Goal: Task Accomplishment & Management: Complete application form

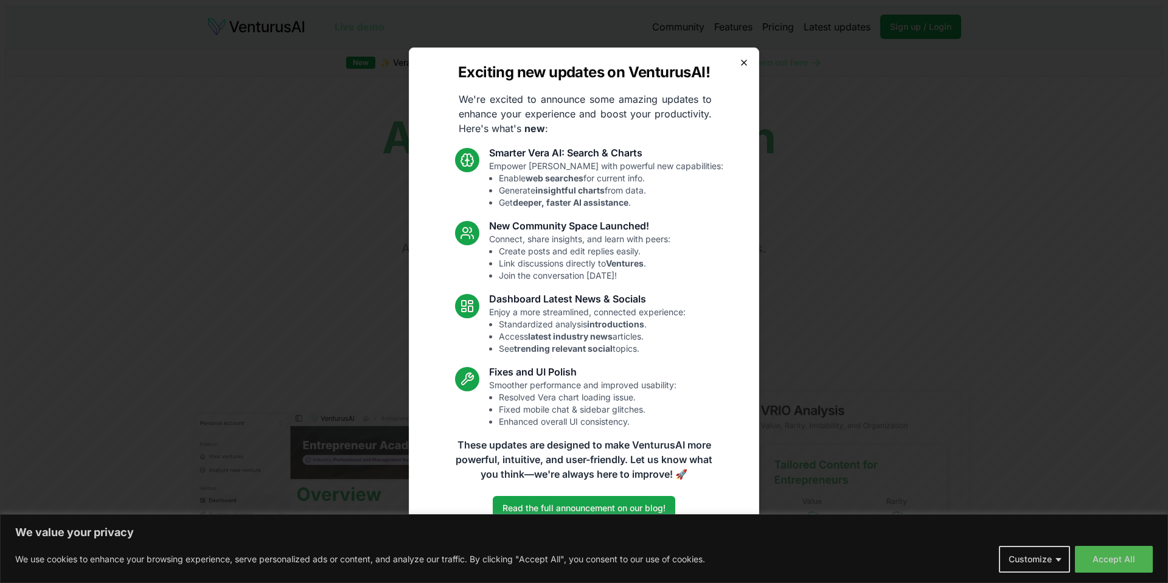
click at [743, 63] on icon "button" at bounding box center [744, 62] width 5 height 5
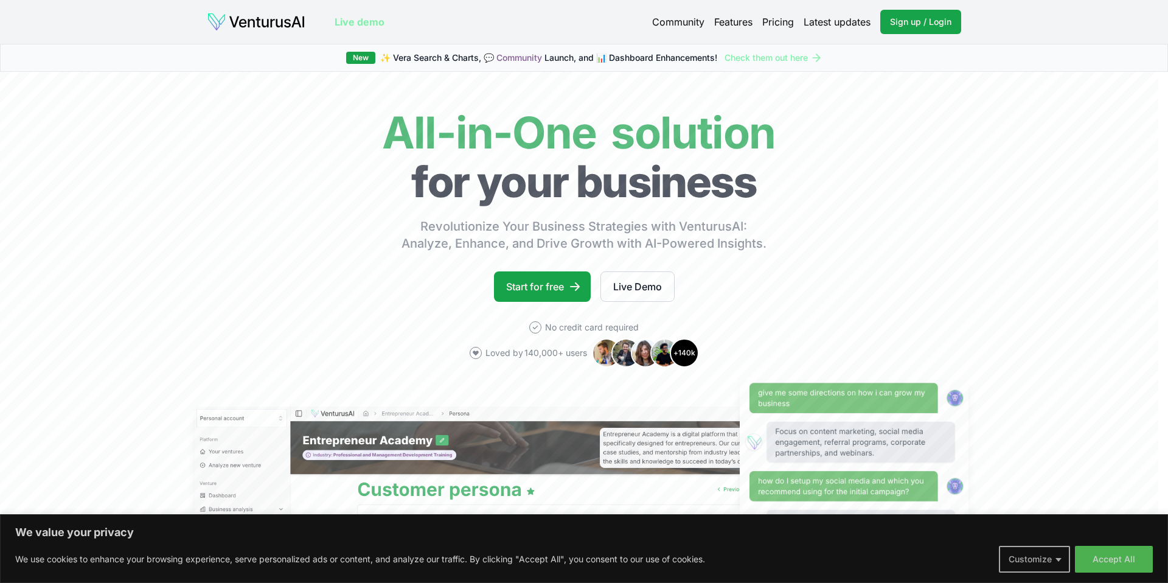
click at [1062, 561] on button "Customize" at bounding box center [1034, 559] width 71 height 27
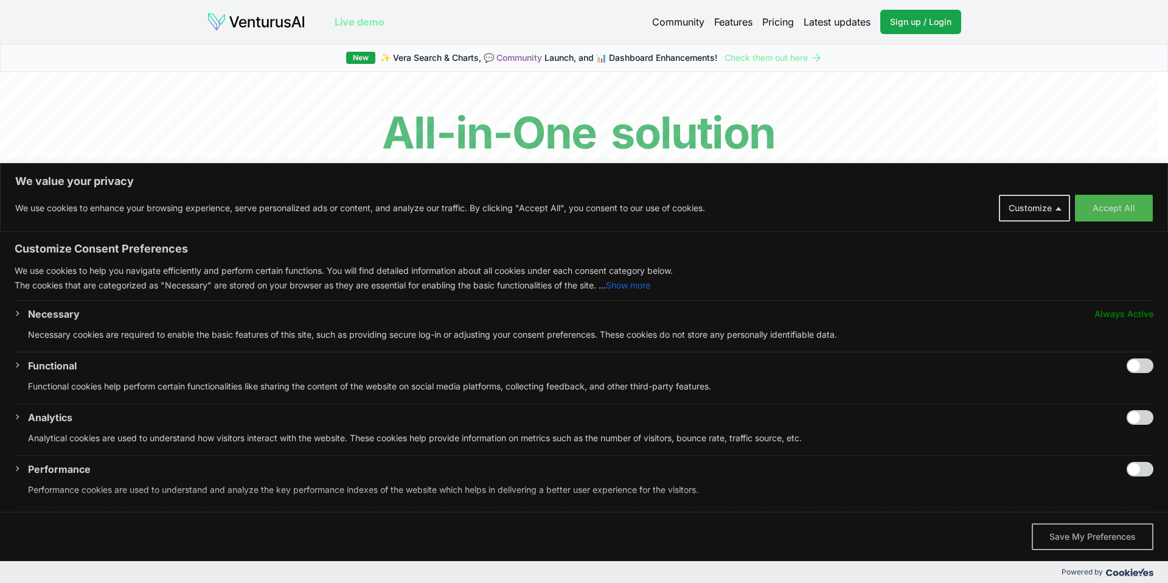
click at [1075, 541] on button "Save My Preferences" at bounding box center [1093, 536] width 122 height 27
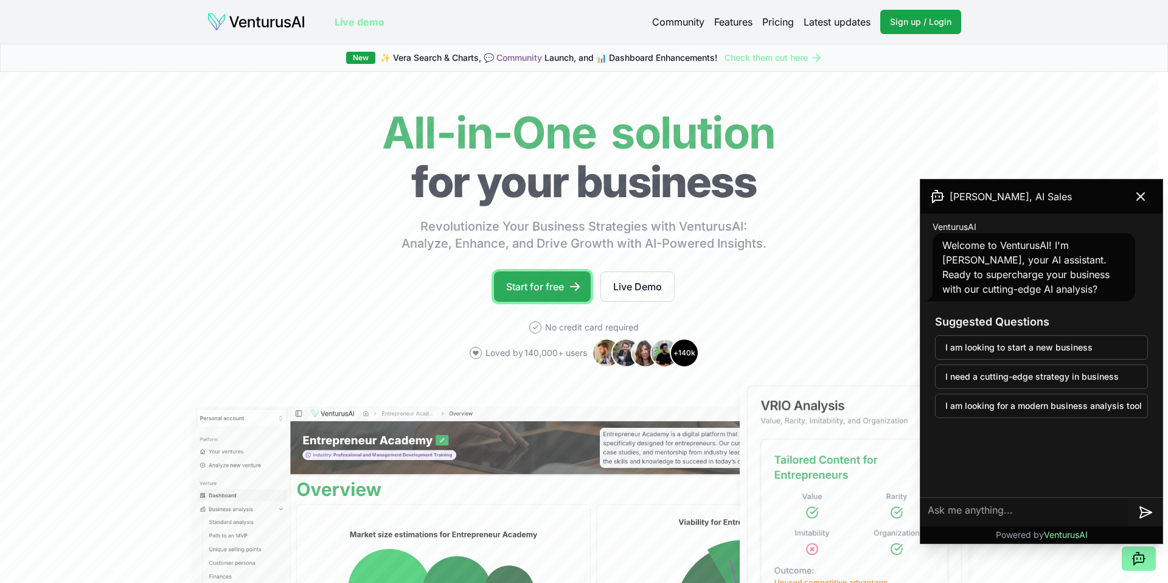
click at [528, 287] on link "Start for free" at bounding box center [542, 286] width 97 height 30
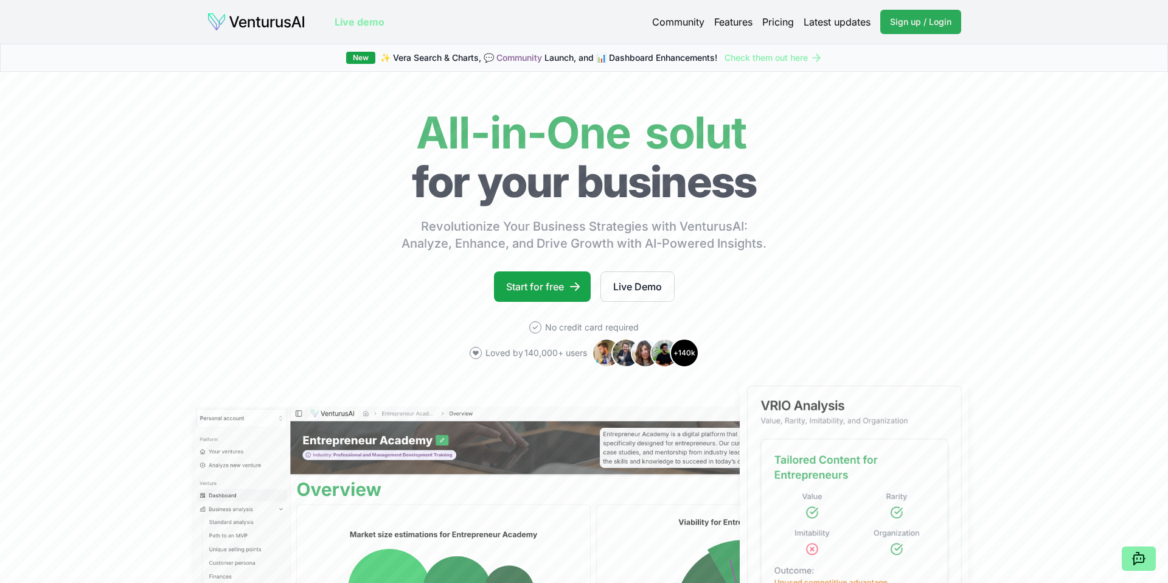
click at [895, 26] on span "Sign up / Login" at bounding box center [920, 22] width 61 height 12
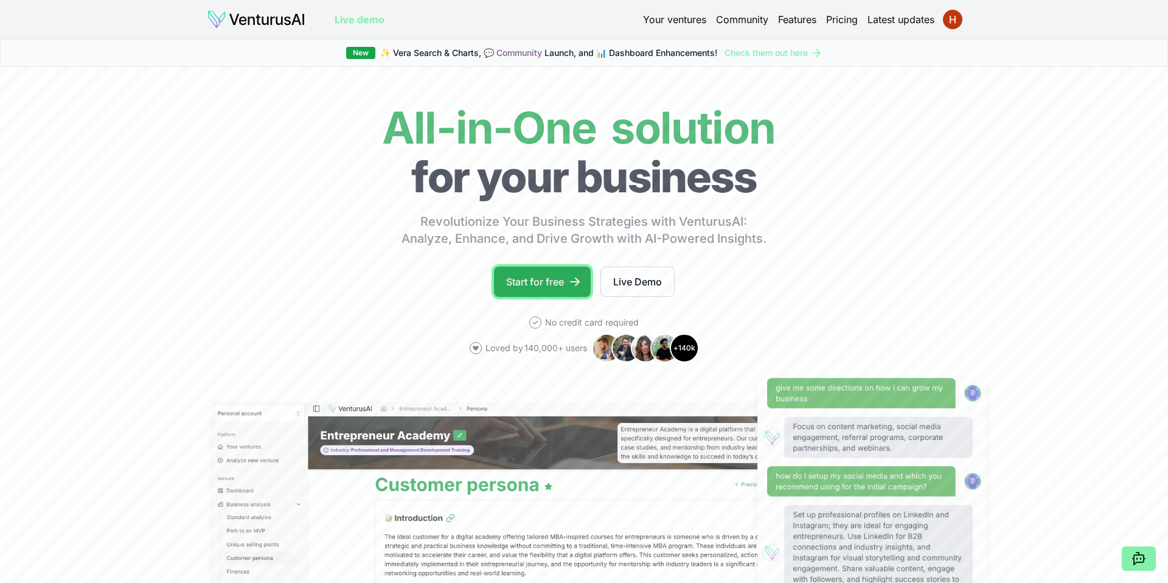
click at [540, 284] on link "Start for free" at bounding box center [542, 282] width 97 height 30
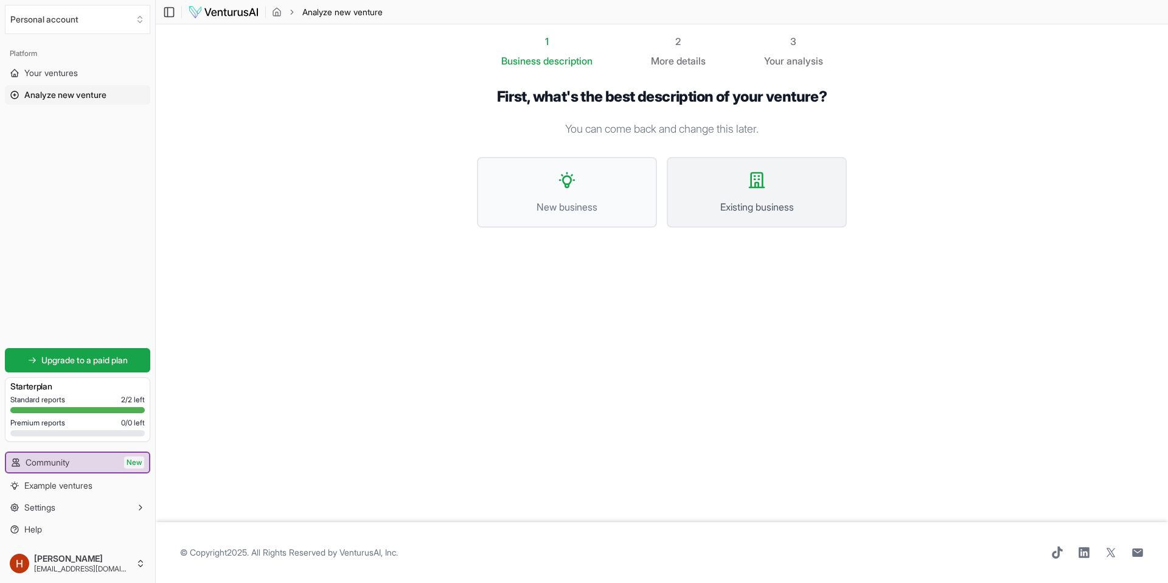
click at [736, 211] on span "Existing business" at bounding box center [756, 207] width 153 height 15
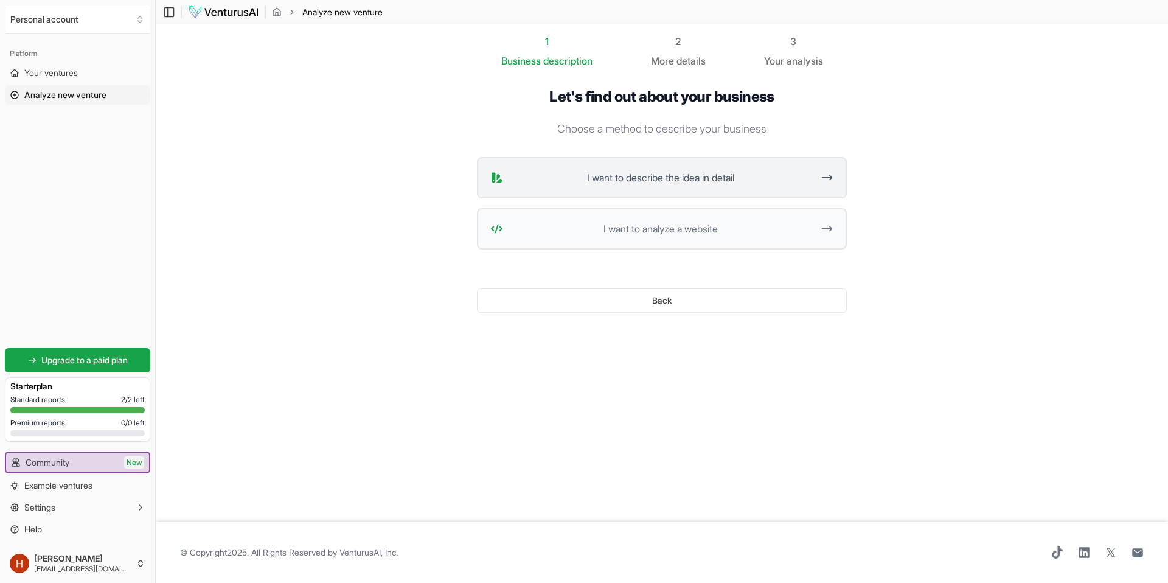
click at [801, 184] on span "I want to describe the idea in detail" at bounding box center [660, 177] width 305 height 15
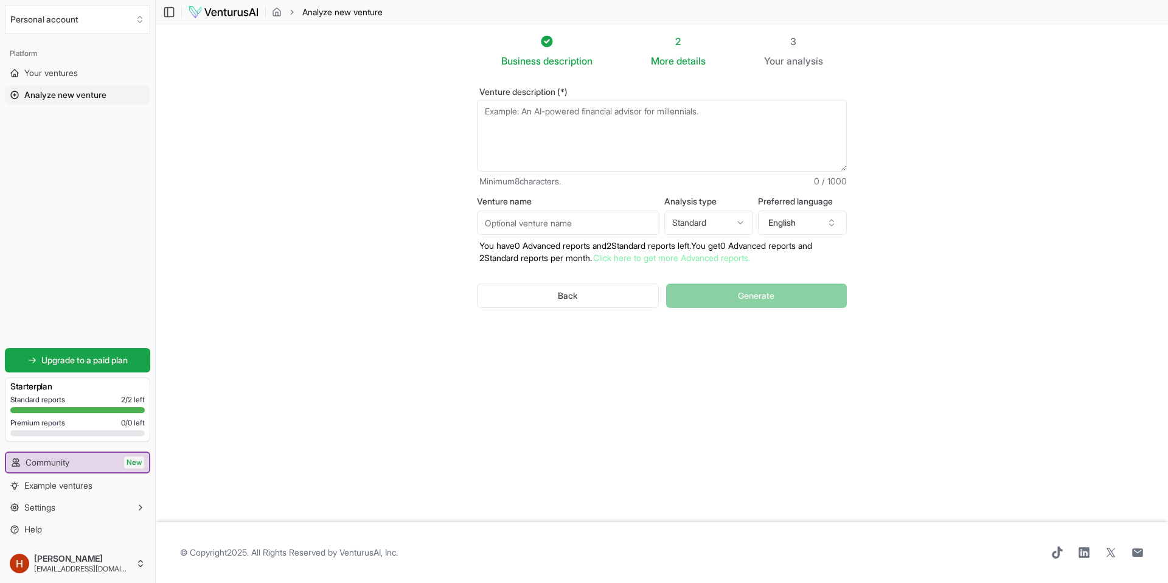
click at [505, 119] on textarea "Venture description (*)" at bounding box center [662, 136] width 370 height 72
click at [518, 113] on textarea "Venture description (*)" at bounding box center [662, 136] width 370 height 72
paste textarea "Be Pampered Foot Spa – Where Wellness Begins from the Ground Up At Be Pampered …"
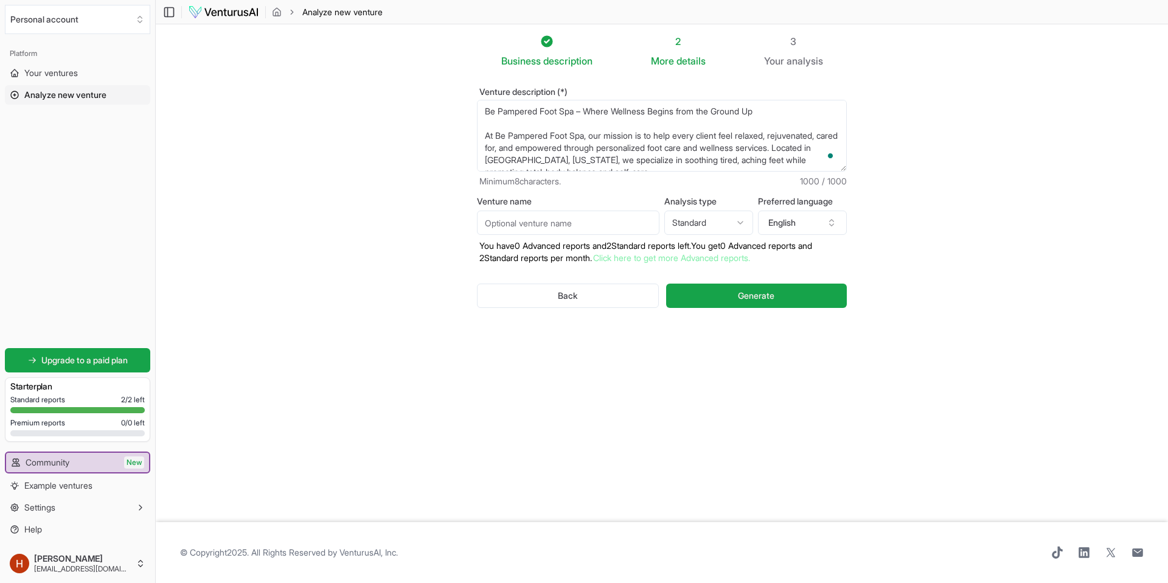
click at [512, 124] on textarea "Be Pampered Foot Spa – Where Wellness Begins from the Ground Up At Be Pampered …" at bounding box center [662, 136] width 370 height 72
click at [523, 135] on textarea "Be Pampered Foot Spa – Where Wellness Begins from the Ground Up At Be Pampered …" at bounding box center [662, 136] width 370 height 72
drag, startPoint x: 492, startPoint y: 127, endPoint x: 581, endPoint y: 155, distance: 93.9
click at [581, 155] on textarea "Be Pampered Foot Spa – Where Wellness Begins from the Ground Up At Be Pampered …" at bounding box center [662, 136] width 370 height 72
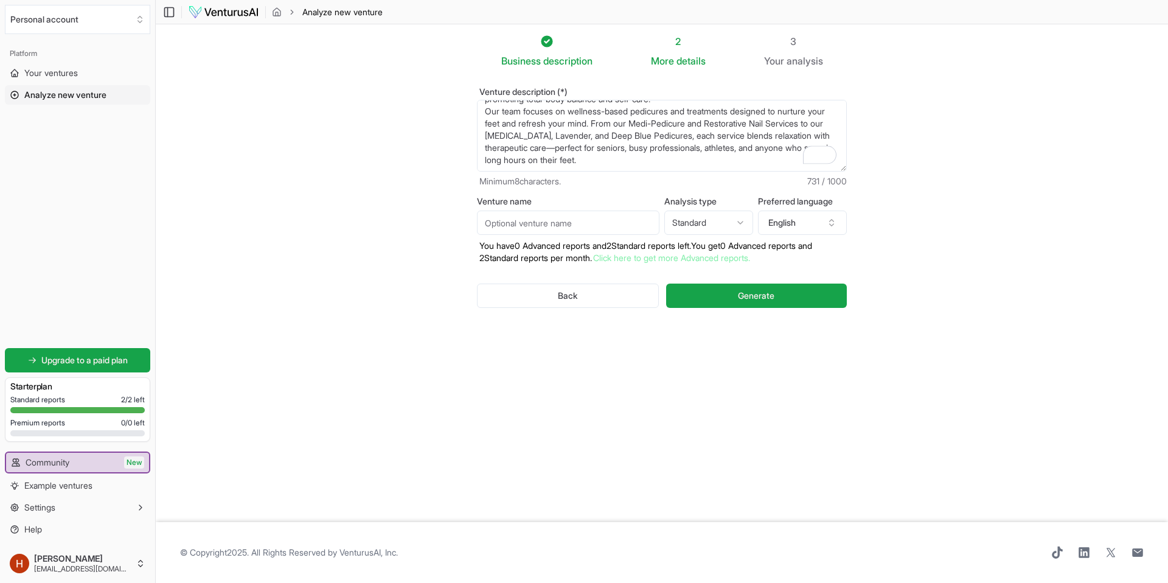
click at [578, 125] on textarea "Be Pampered Foot Spa – Where Wellness Begins from the Ground Up At Be Pampered …" at bounding box center [662, 136] width 370 height 72
type textarea "Be Pampered Foot Spa – Where Wellness Begins from the Ground Up At Be Pampered …"
click at [786, 293] on button "Generate" at bounding box center [756, 296] width 181 height 24
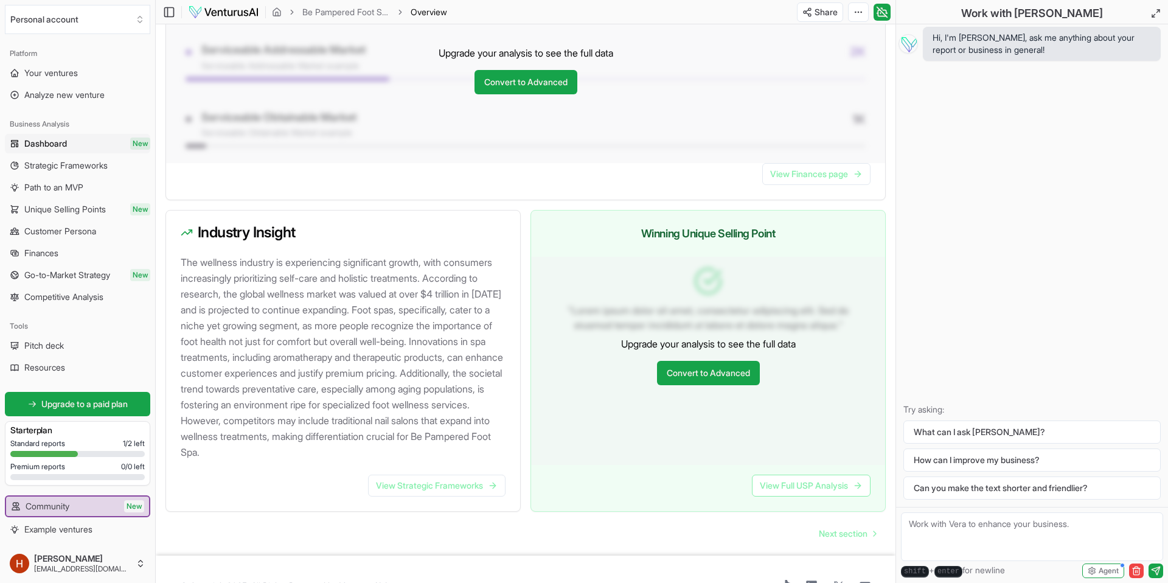
scroll to position [1082, 0]
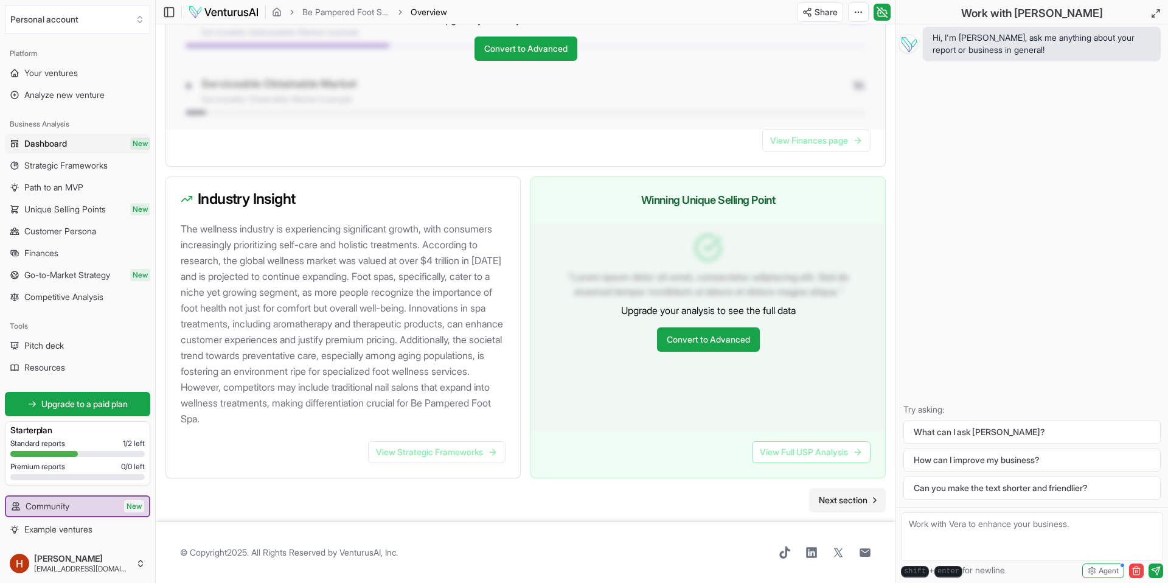
click at [842, 497] on span "Next section" at bounding box center [843, 500] width 49 height 12
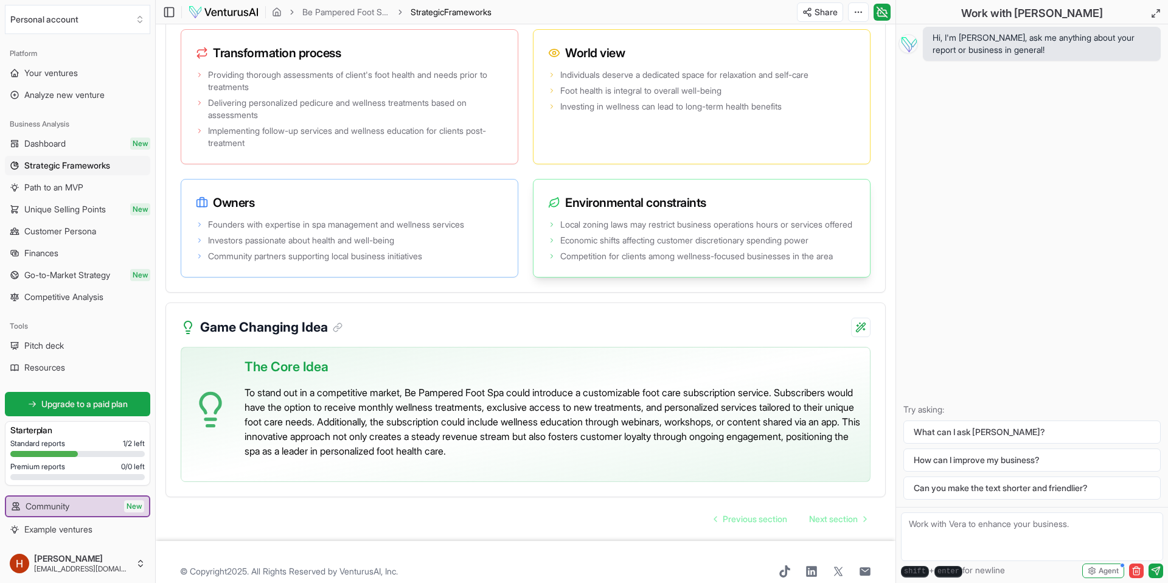
scroll to position [2490, 0]
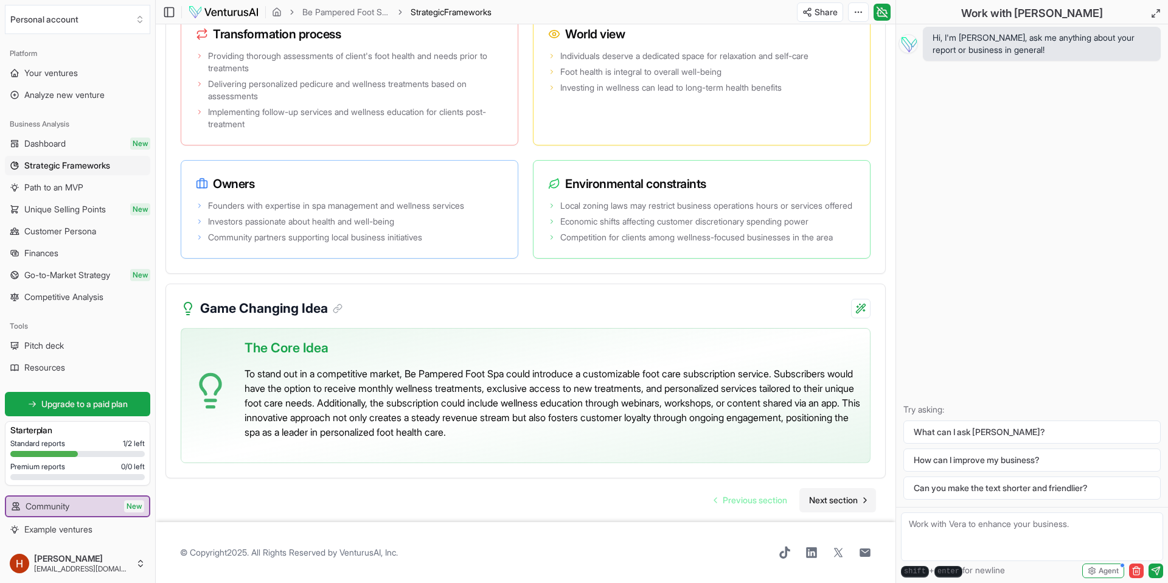
click at [831, 502] on span "Next section" at bounding box center [833, 500] width 49 height 12
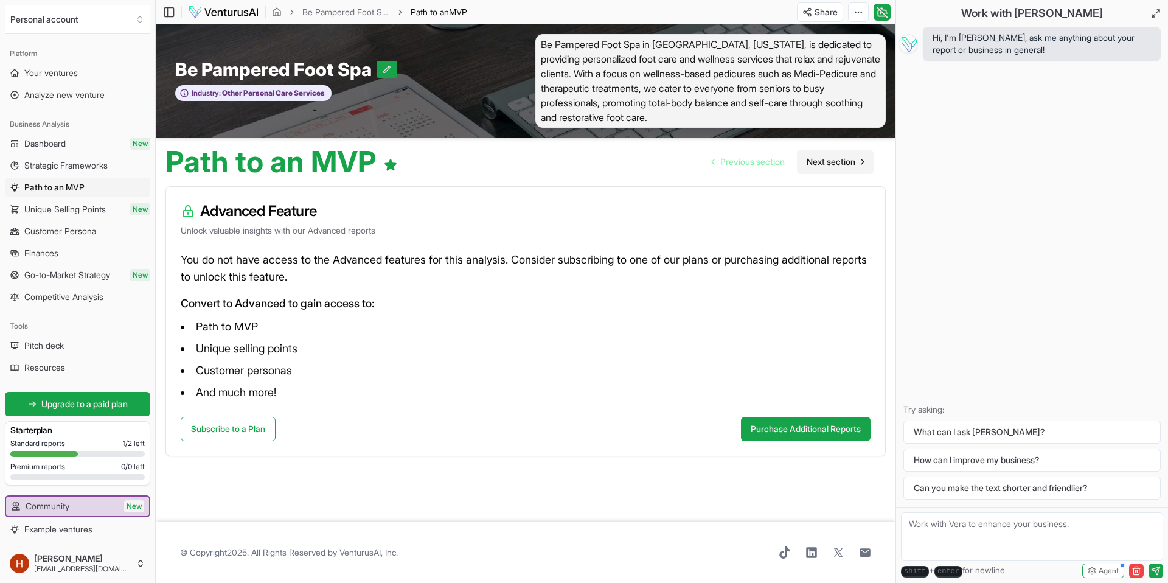
click at [838, 166] on span "Next section" at bounding box center [831, 162] width 49 height 12
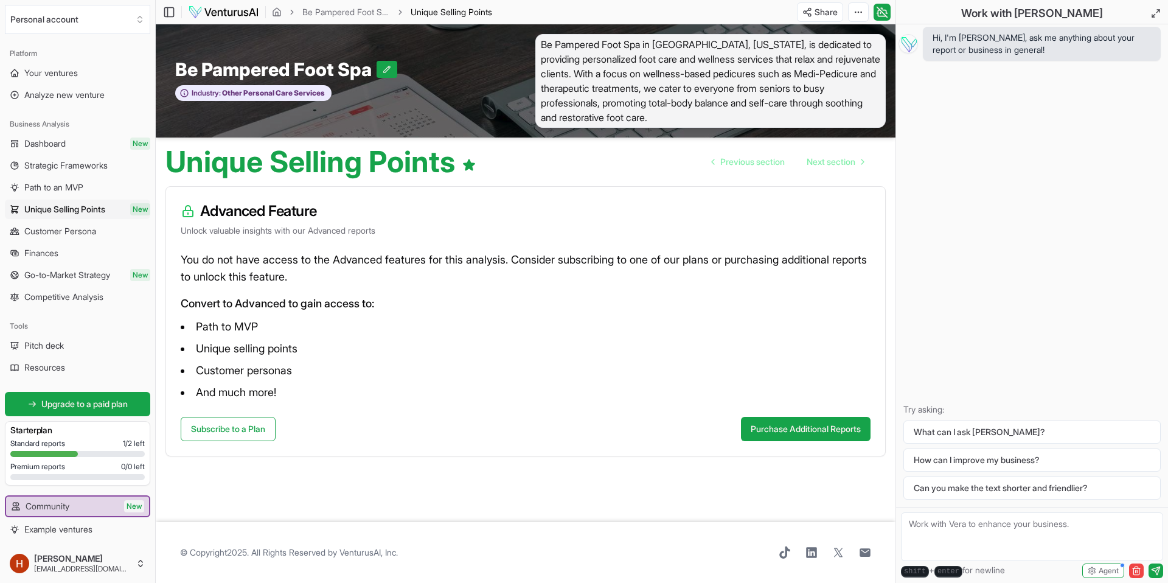
scroll to position [44, 0]
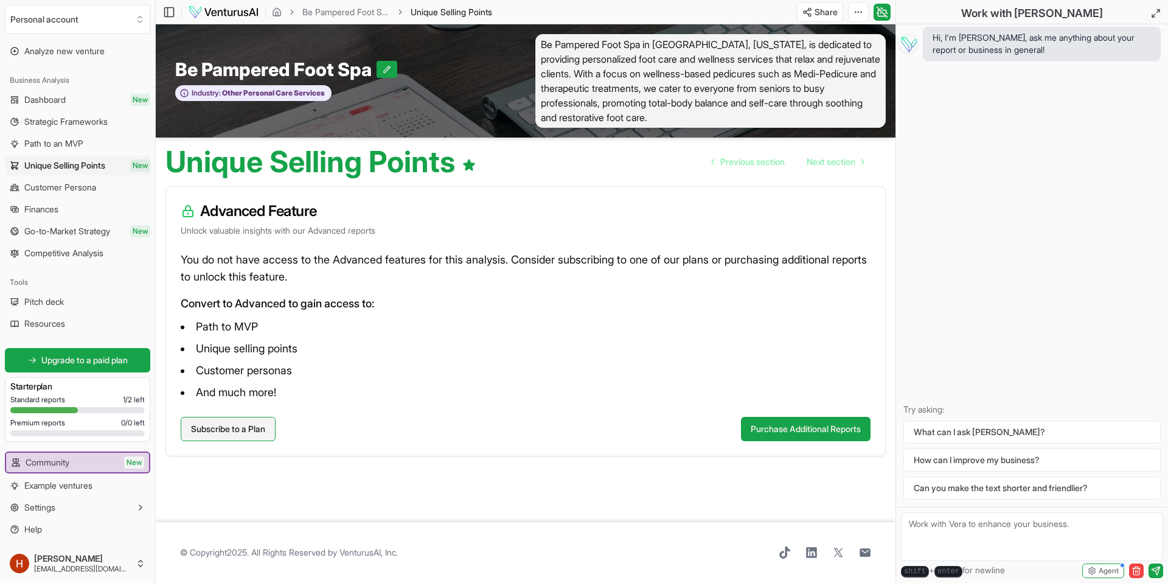
click at [225, 433] on link "Subscribe to a Plan" at bounding box center [228, 429] width 95 height 24
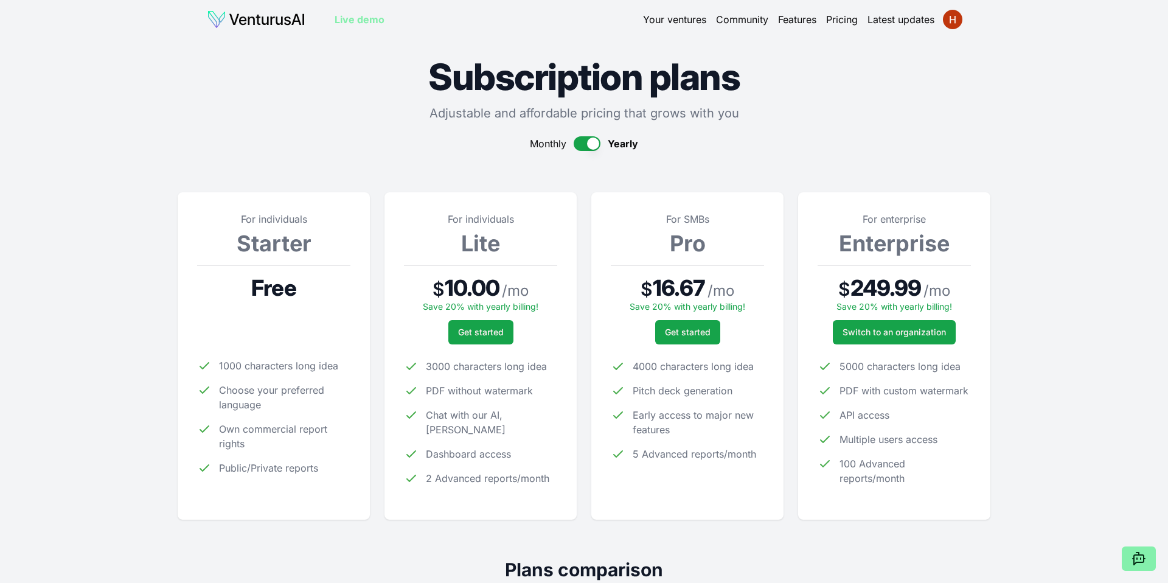
click at [580, 143] on button "button" at bounding box center [587, 143] width 27 height 15
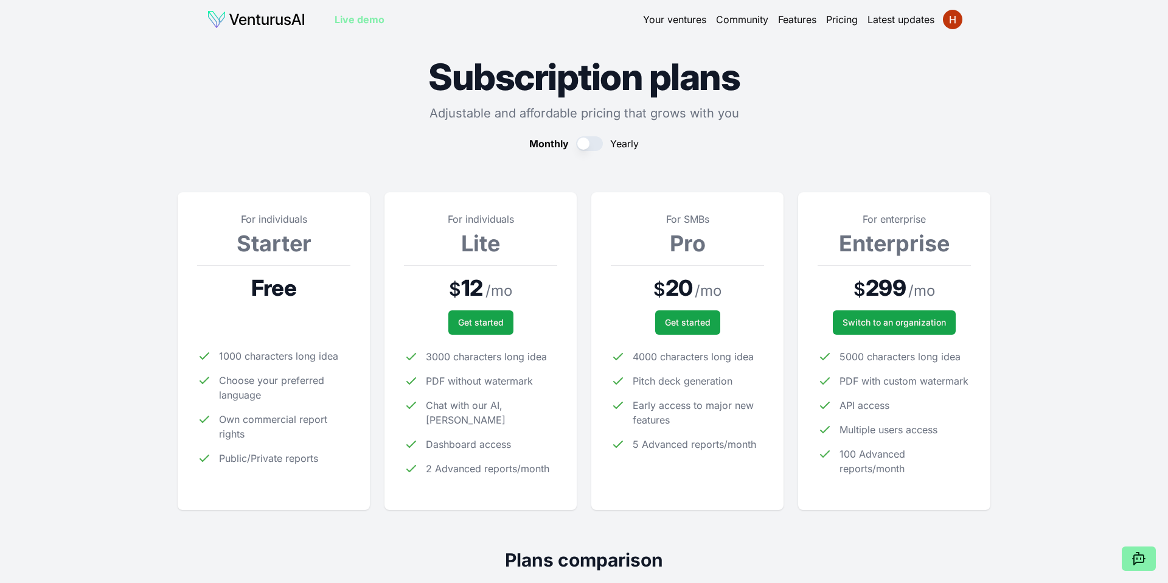
click at [598, 144] on button "button" at bounding box center [589, 143] width 27 height 15
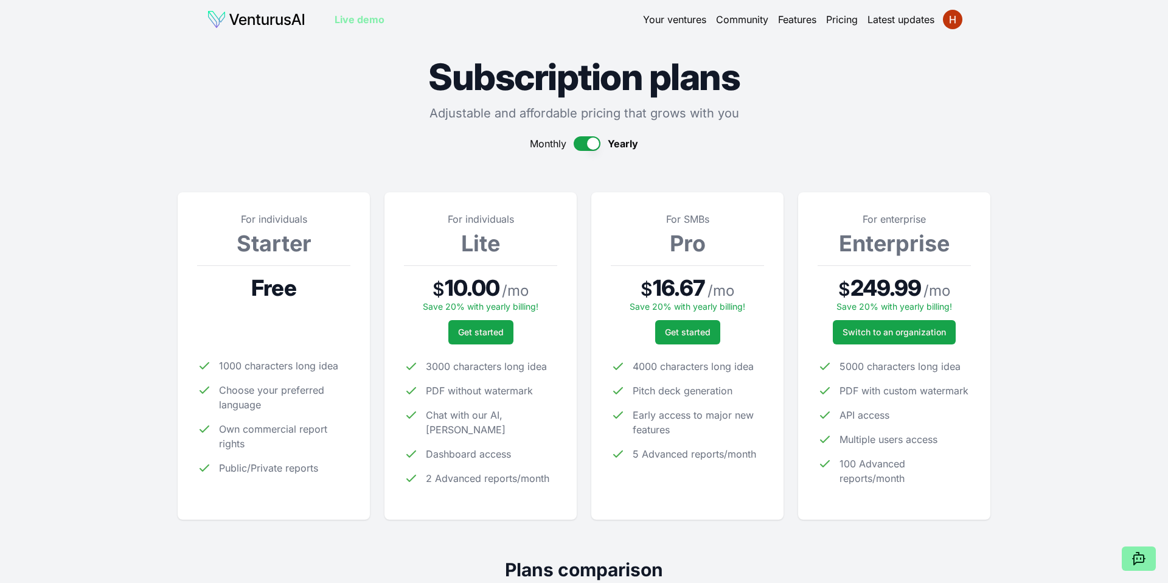
scroll to position [3, 0]
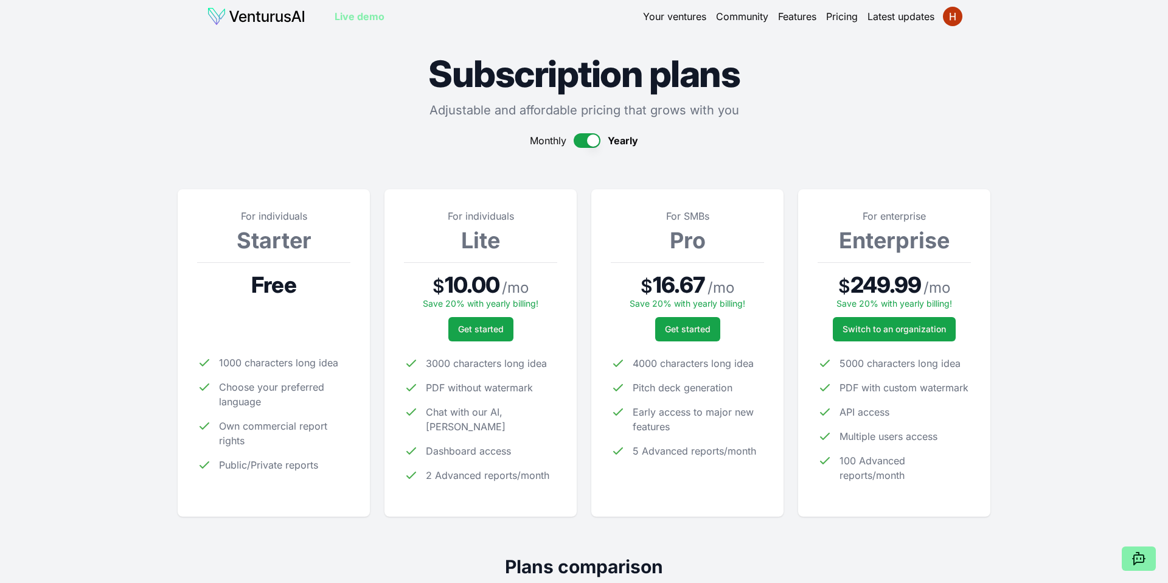
click at [578, 144] on button "button" at bounding box center [587, 140] width 27 height 15
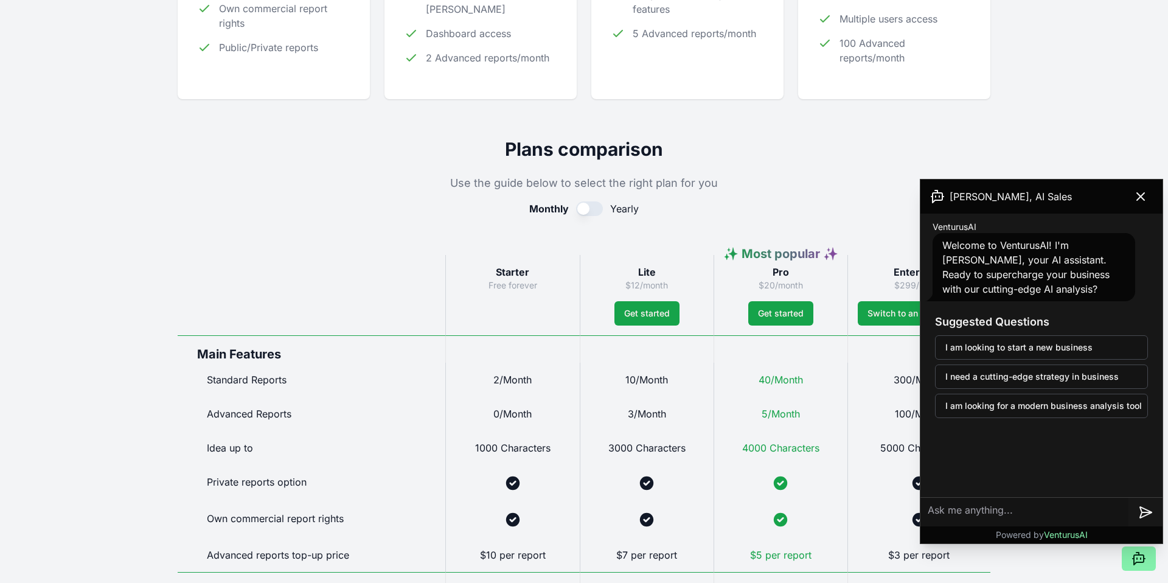
scroll to position [429, 0]
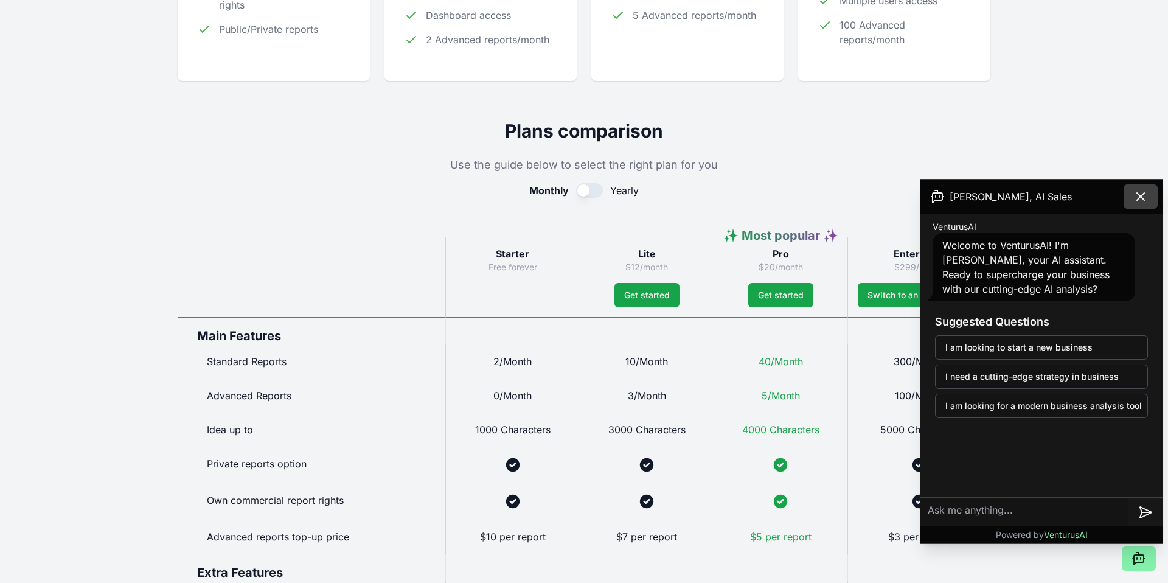
click at [1137, 200] on icon at bounding box center [1140, 196] width 7 height 7
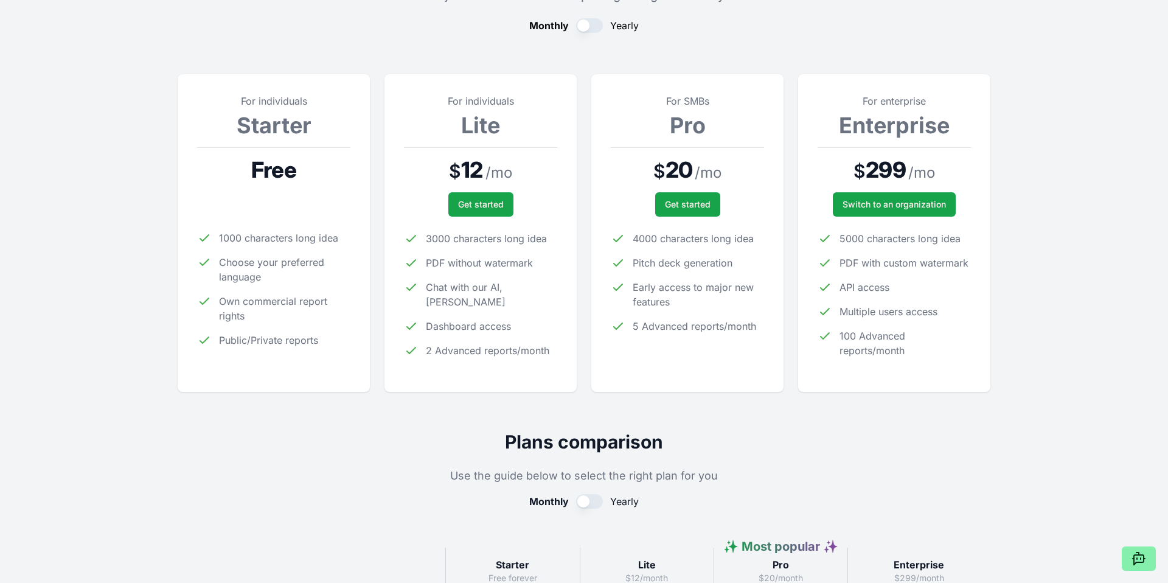
scroll to position [122, 0]
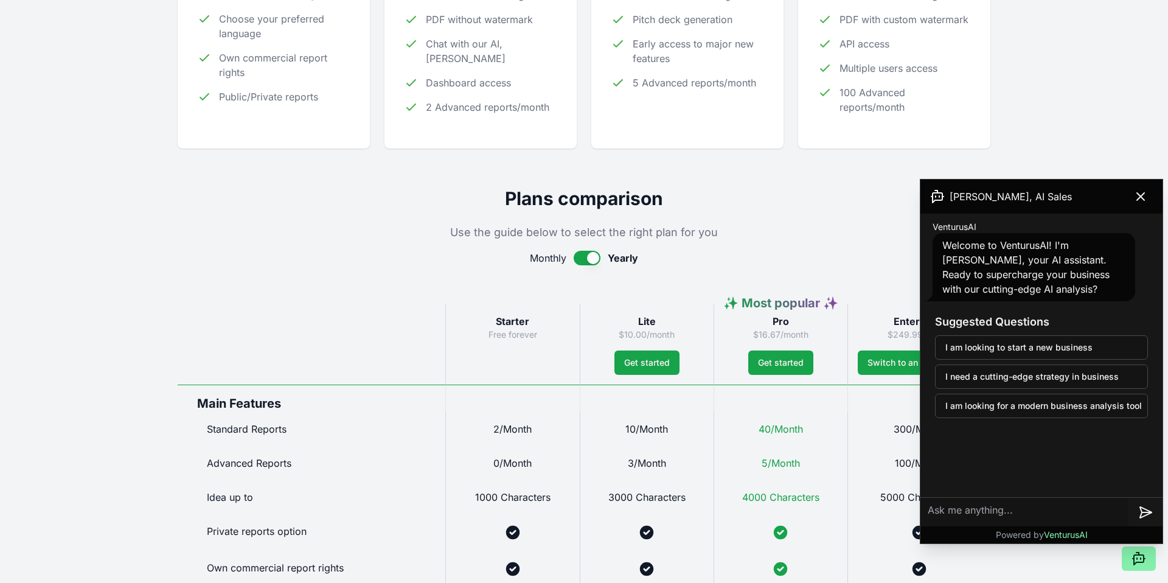
scroll to position [373, 0]
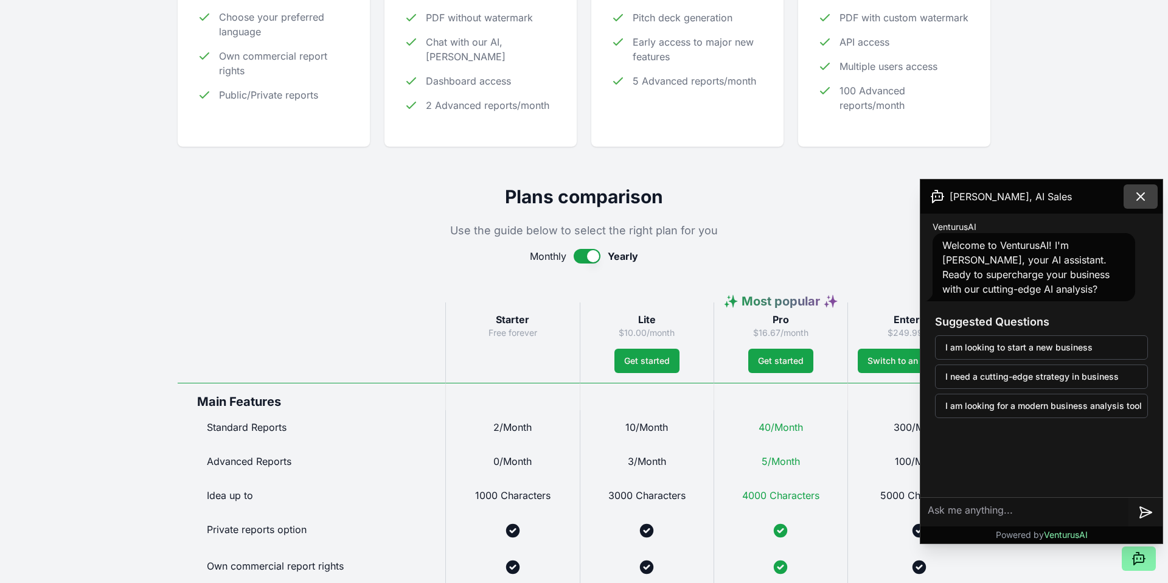
click at [1146, 197] on icon at bounding box center [1141, 196] width 15 height 15
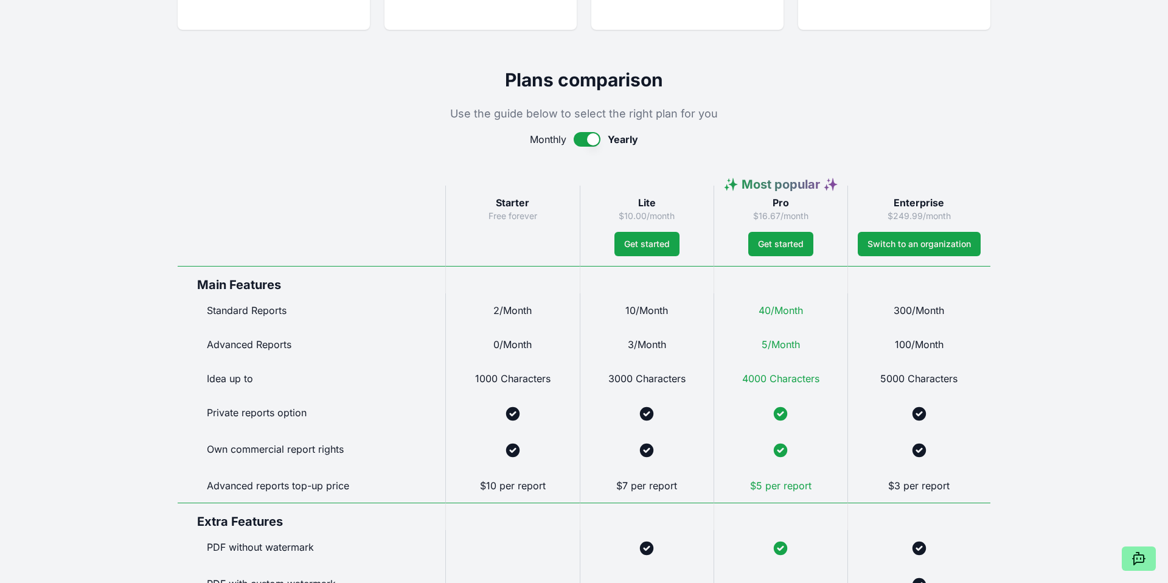
scroll to position [486, 0]
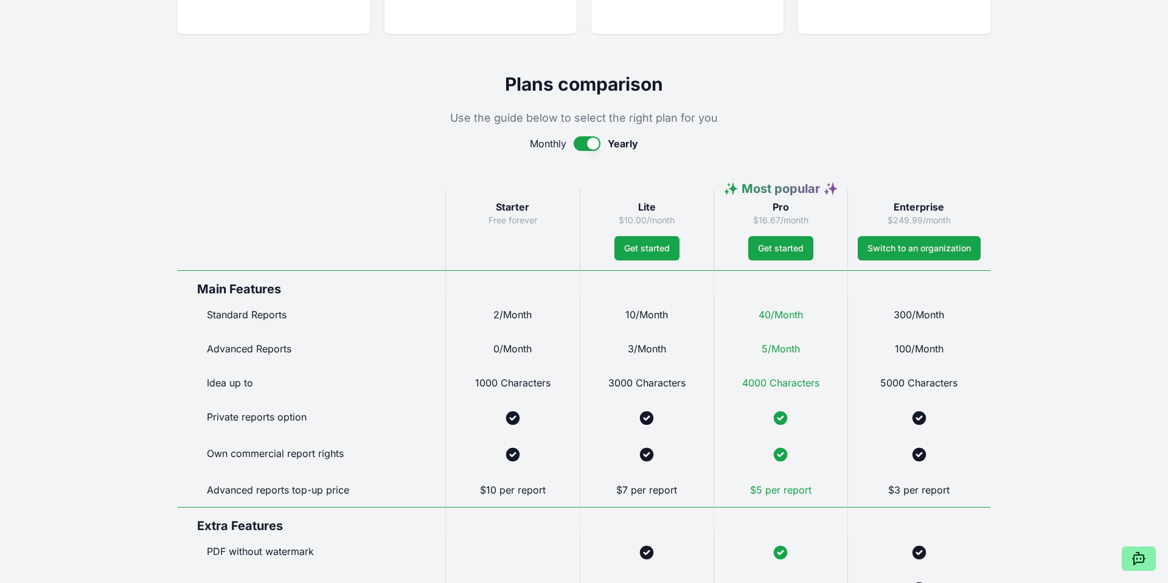
click at [582, 147] on button "button" at bounding box center [587, 143] width 27 height 15
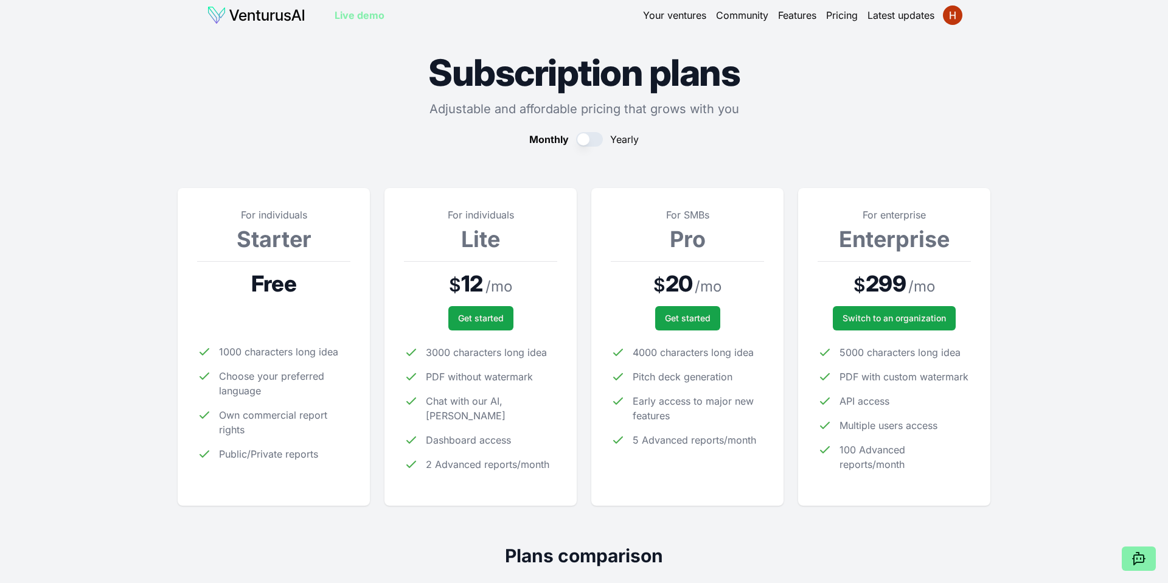
scroll to position [0, 0]
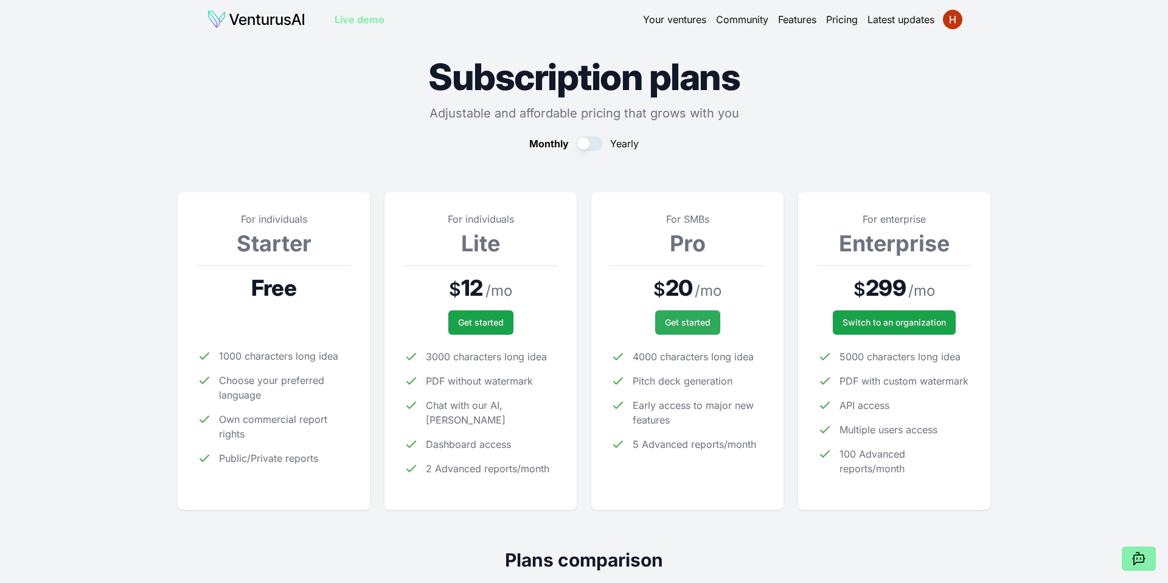
click at [693, 318] on span "Get started" at bounding box center [688, 322] width 46 height 12
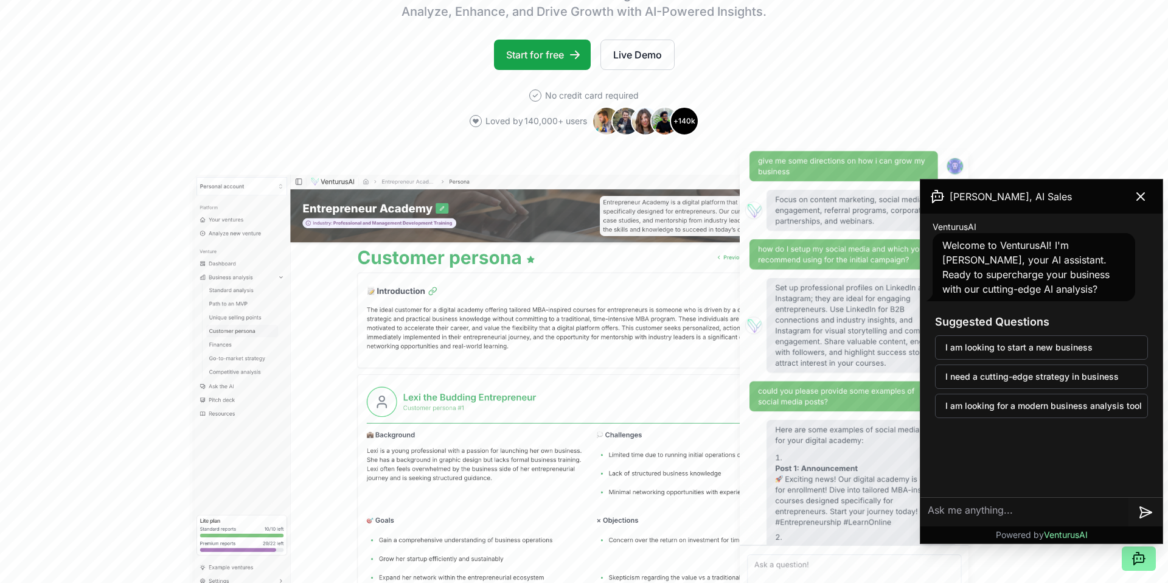
scroll to position [228, 0]
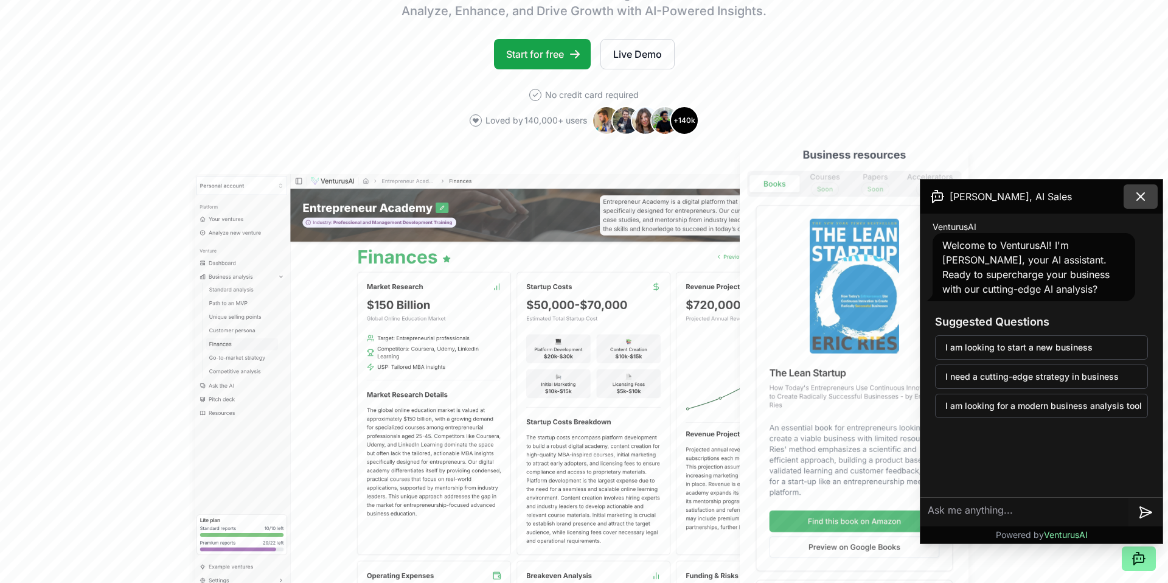
click at [1142, 194] on icon at bounding box center [1140, 196] width 7 height 7
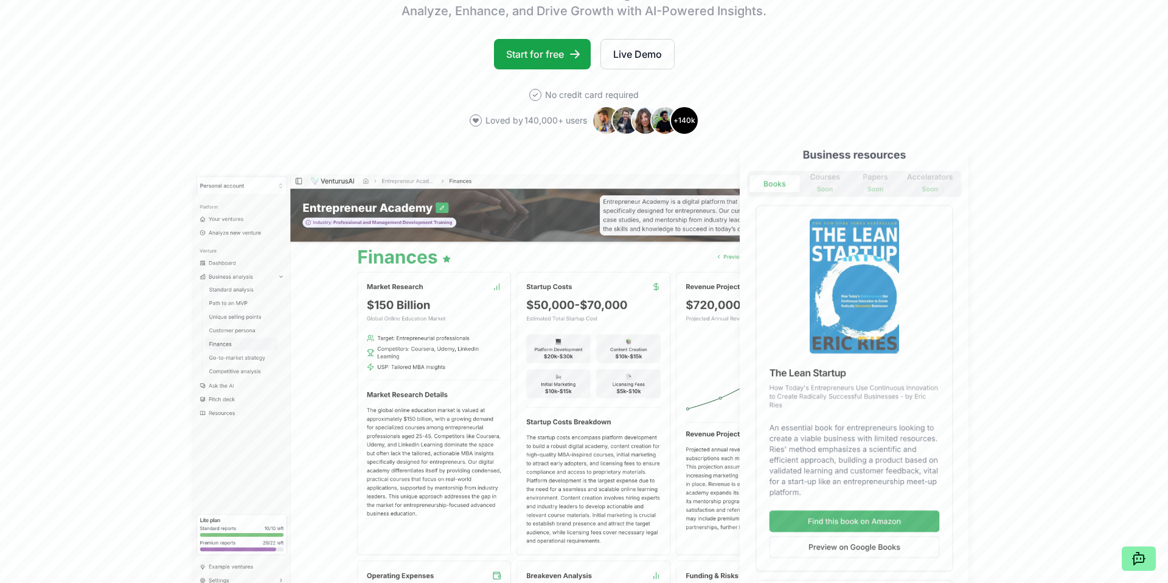
scroll to position [0, 0]
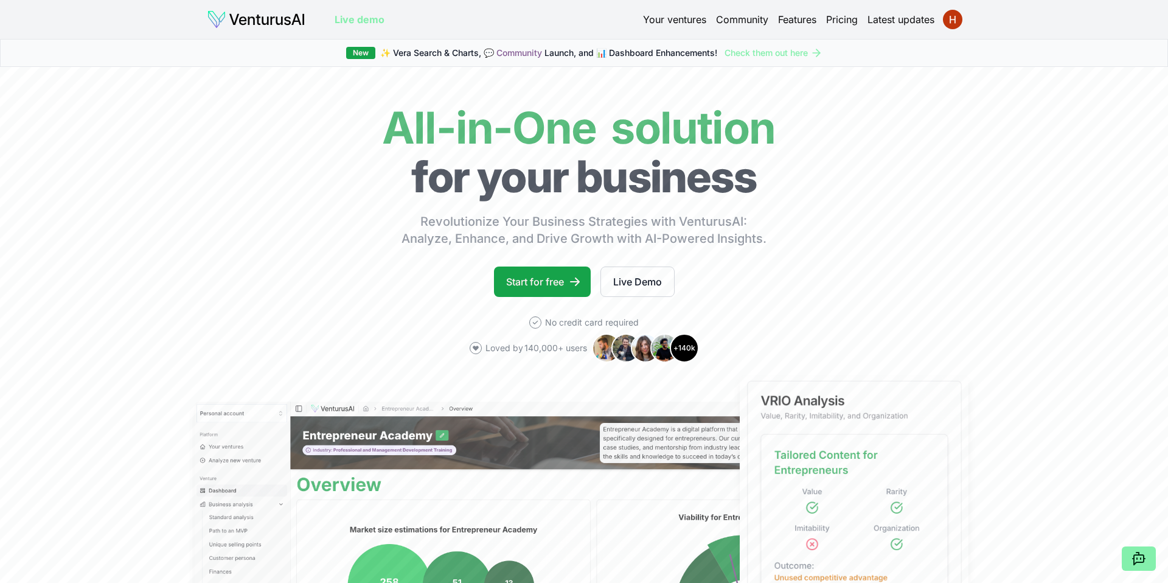
click at [668, 19] on link "Your ventures" at bounding box center [674, 19] width 63 height 15
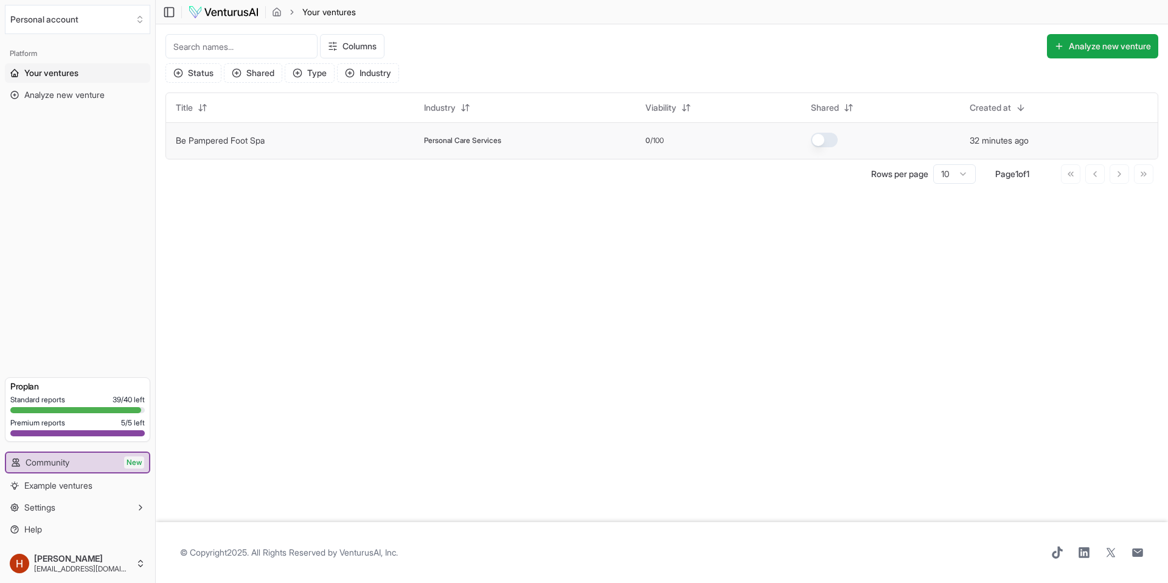
click at [231, 144] on link "Be Pampered Foot Spa" at bounding box center [220, 140] width 89 height 10
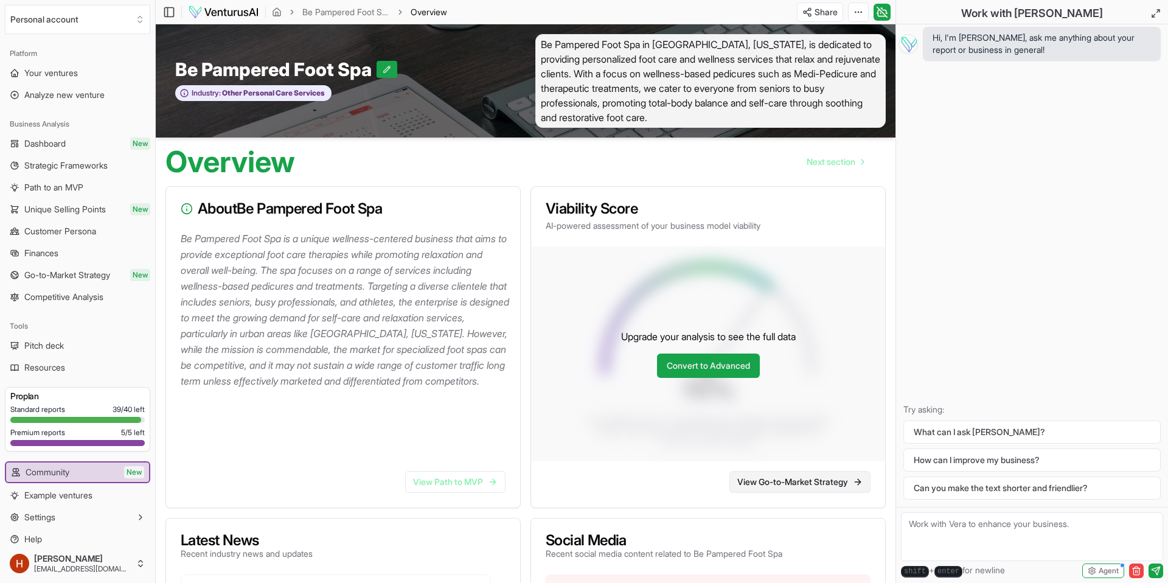
click at [811, 484] on link "View Go-to-Market Strategy" at bounding box center [800, 482] width 141 height 22
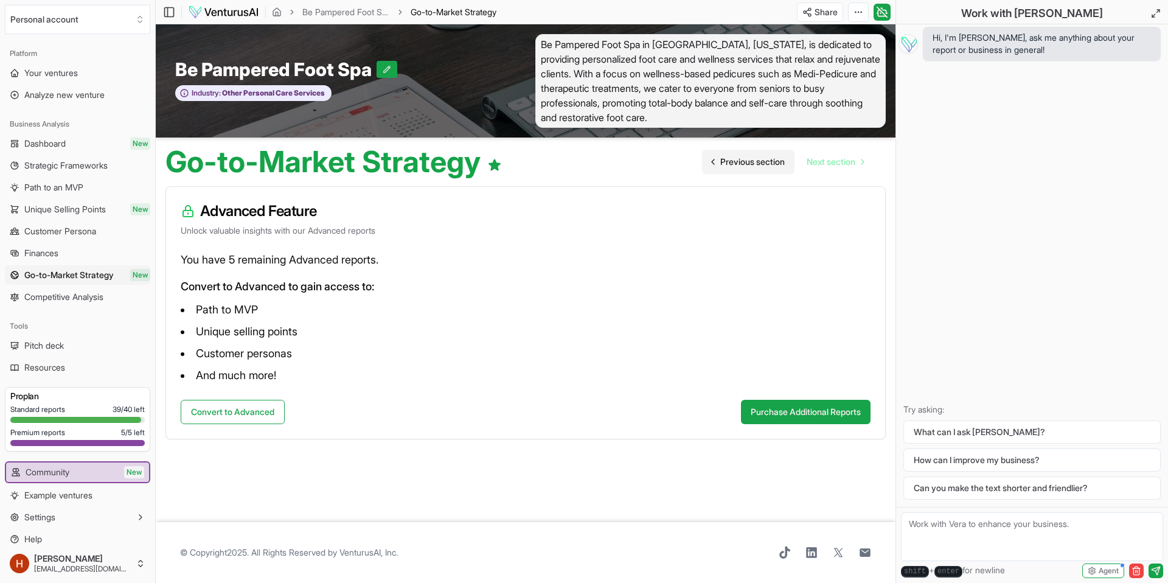
click at [749, 158] on span "Previous section" at bounding box center [752, 162] width 64 height 12
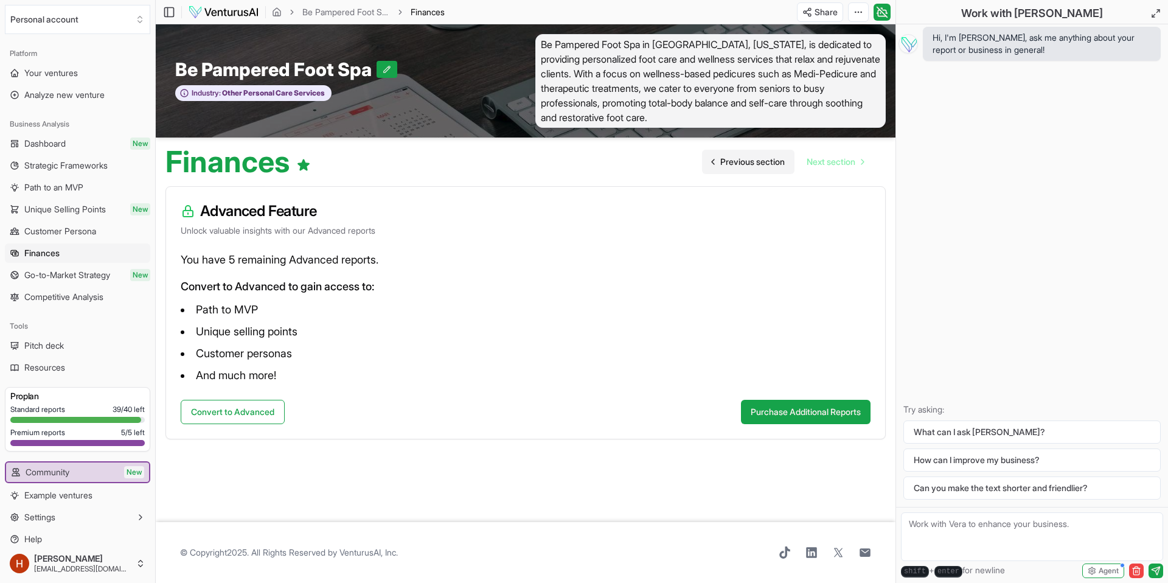
click at [748, 163] on span "Previous section" at bounding box center [752, 162] width 64 height 12
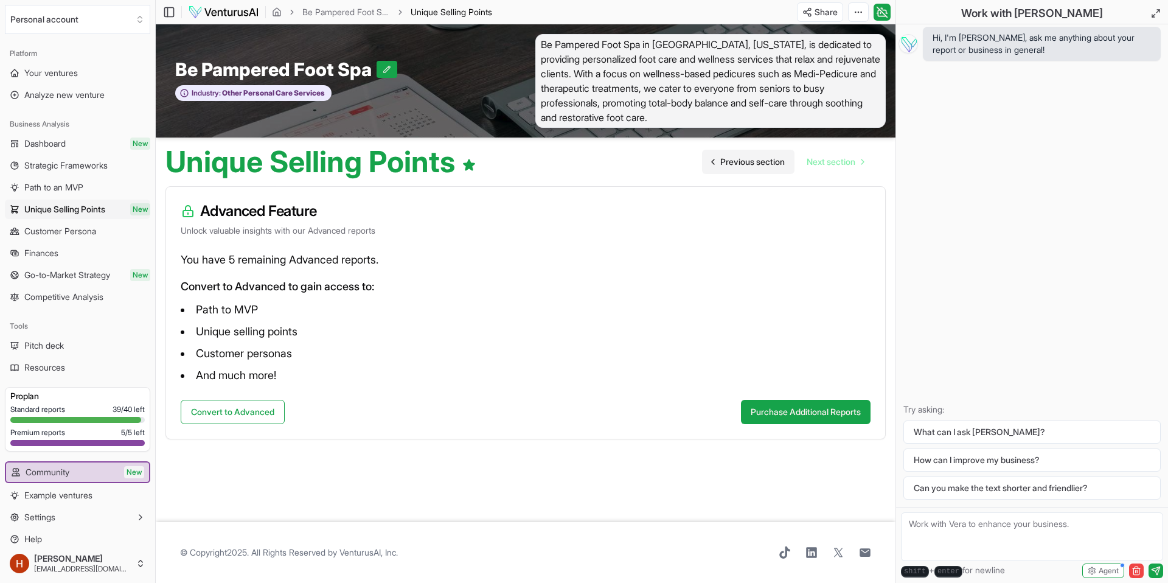
click at [748, 163] on span "Previous section" at bounding box center [752, 162] width 64 height 12
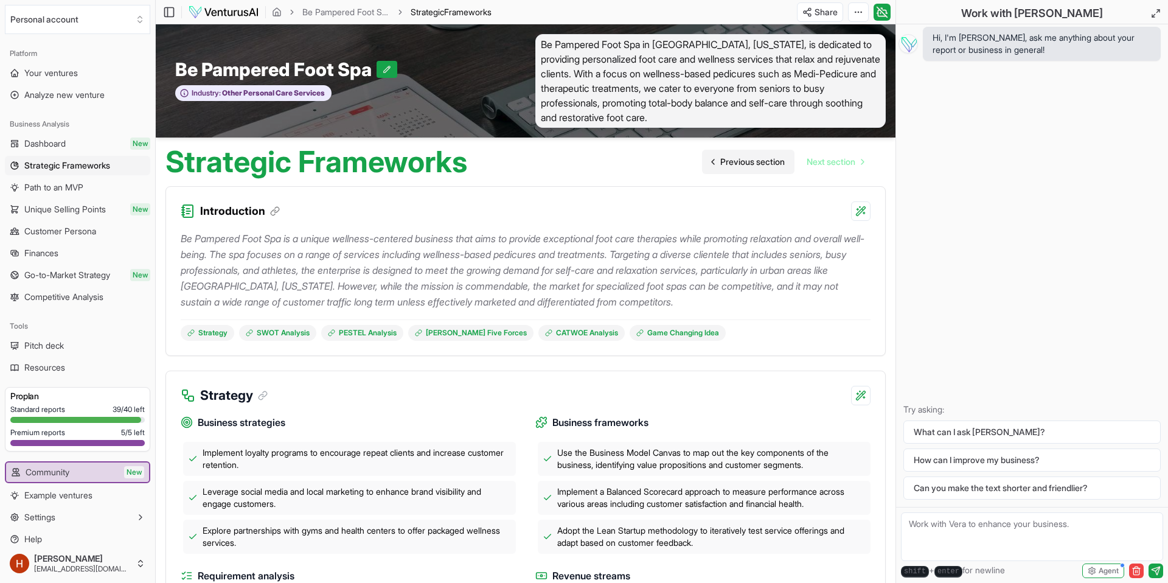
click at [744, 163] on span "Previous section" at bounding box center [752, 162] width 64 height 12
click at [57, 96] on span "Analyze new venture" at bounding box center [64, 95] width 80 height 12
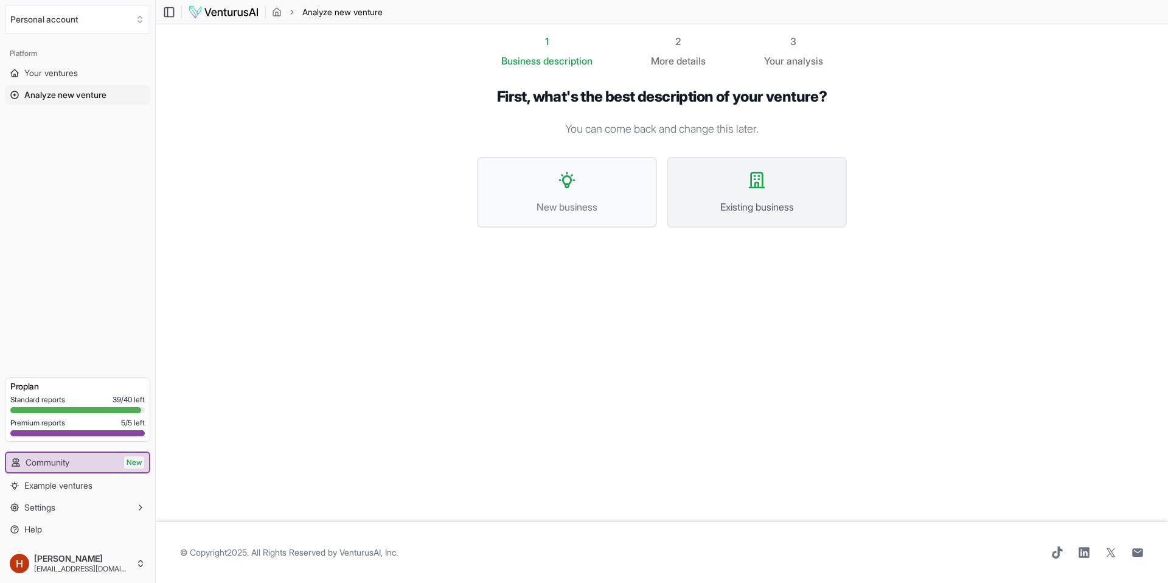
click at [706, 189] on button "Existing business" at bounding box center [757, 192] width 180 height 71
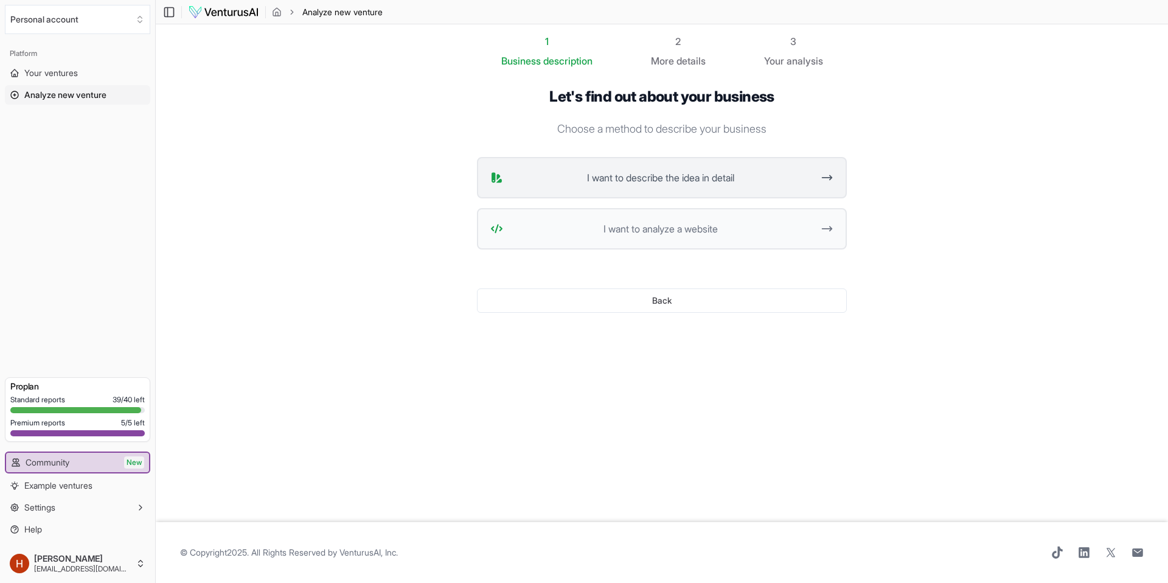
click at [638, 178] on span "I want to describe the idea in detail" at bounding box center [660, 177] width 305 height 15
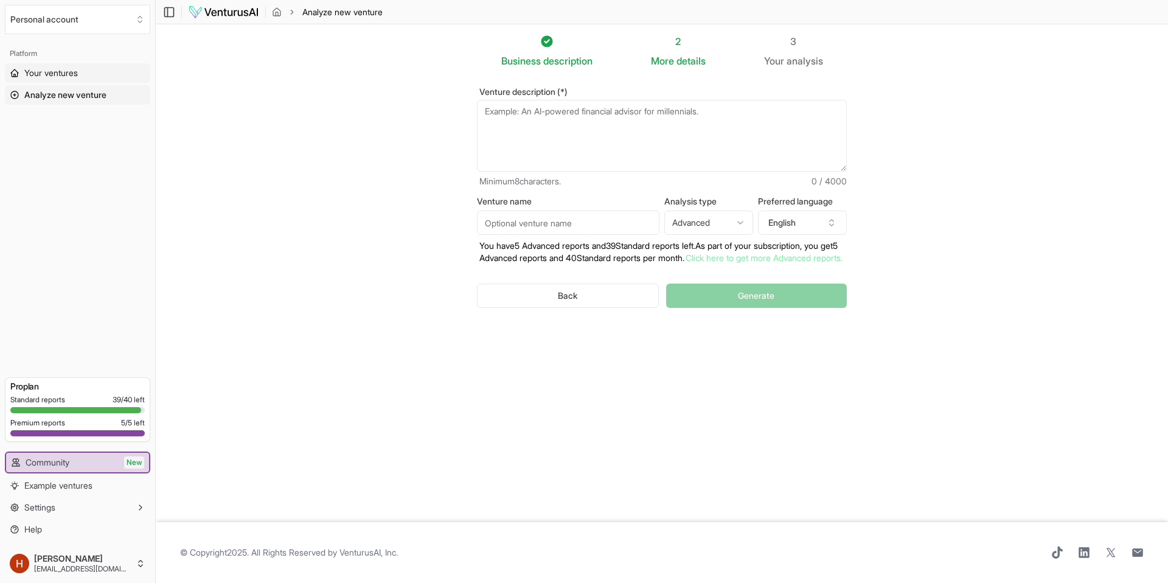
click at [60, 75] on span "Your ventures" at bounding box center [51, 73] width 54 height 12
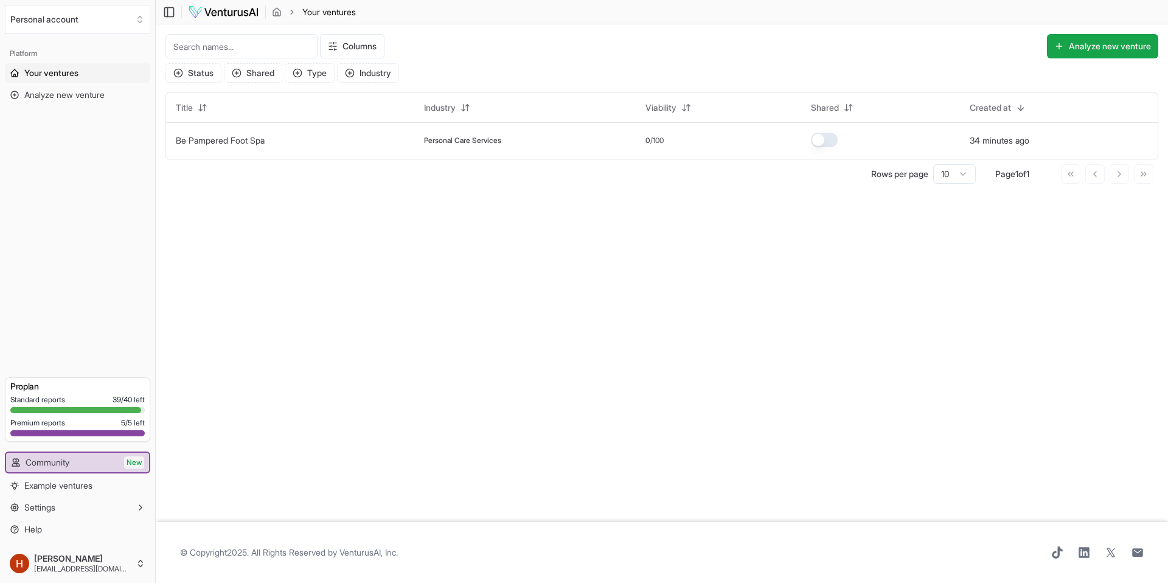
click at [58, 69] on span "Your ventures" at bounding box center [51, 73] width 54 height 12
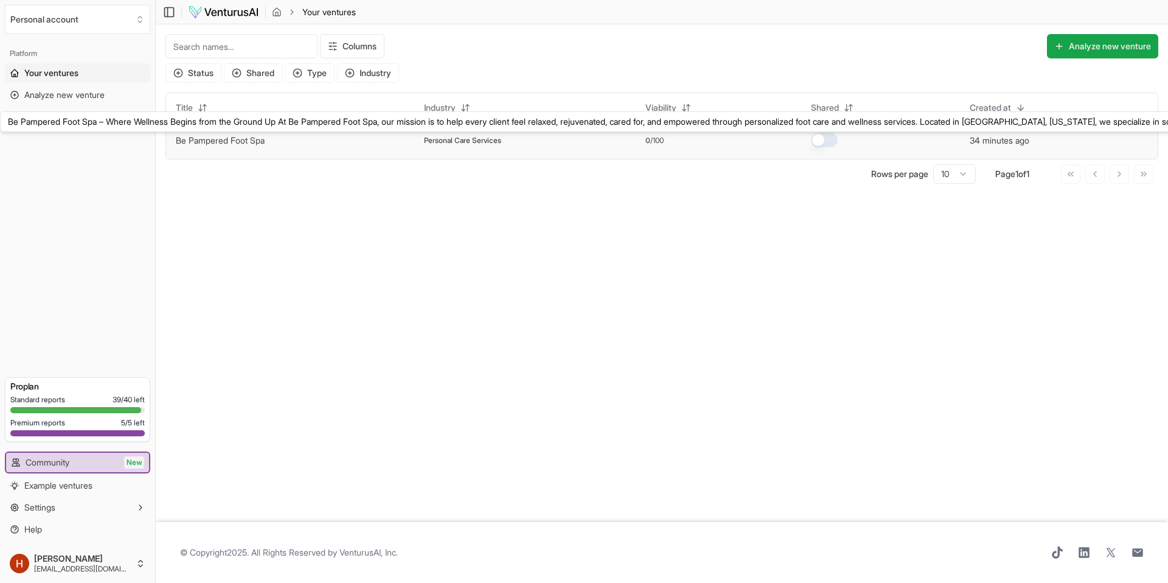
click at [223, 141] on link "Be Pampered Foot Spa" at bounding box center [220, 140] width 89 height 10
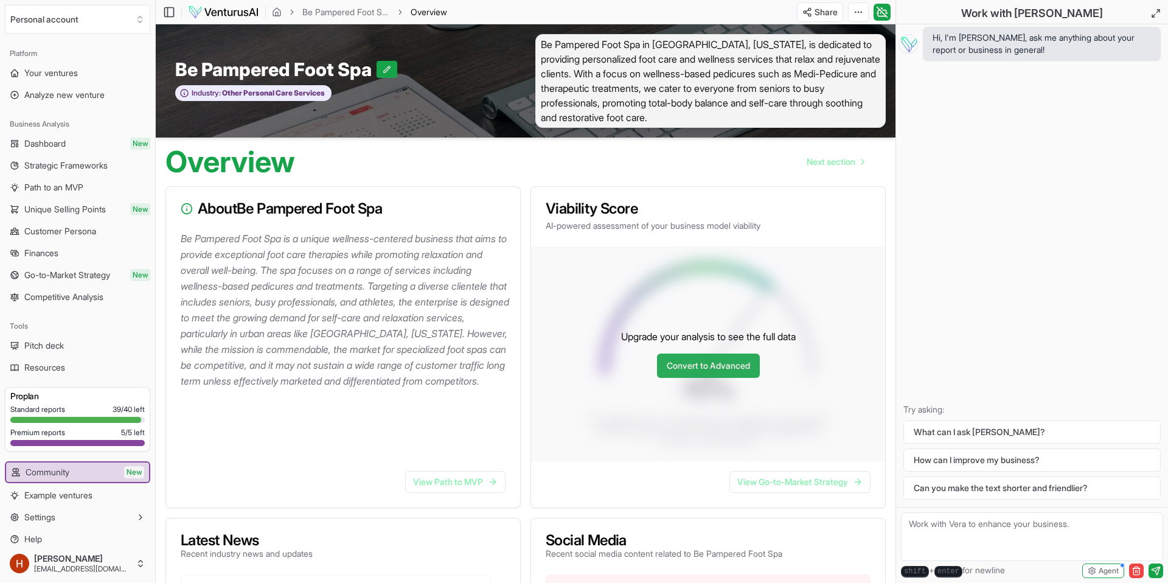
click at [701, 368] on link "Convert to Advanced" at bounding box center [708, 366] width 103 height 24
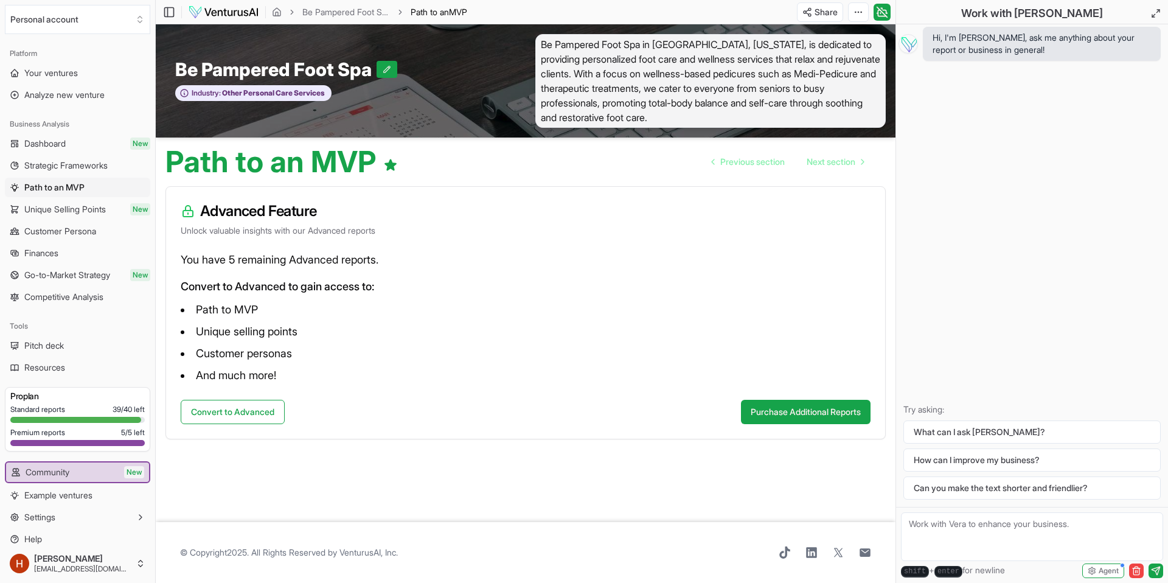
click at [100, 420] on div at bounding box center [75, 420] width 131 height 6
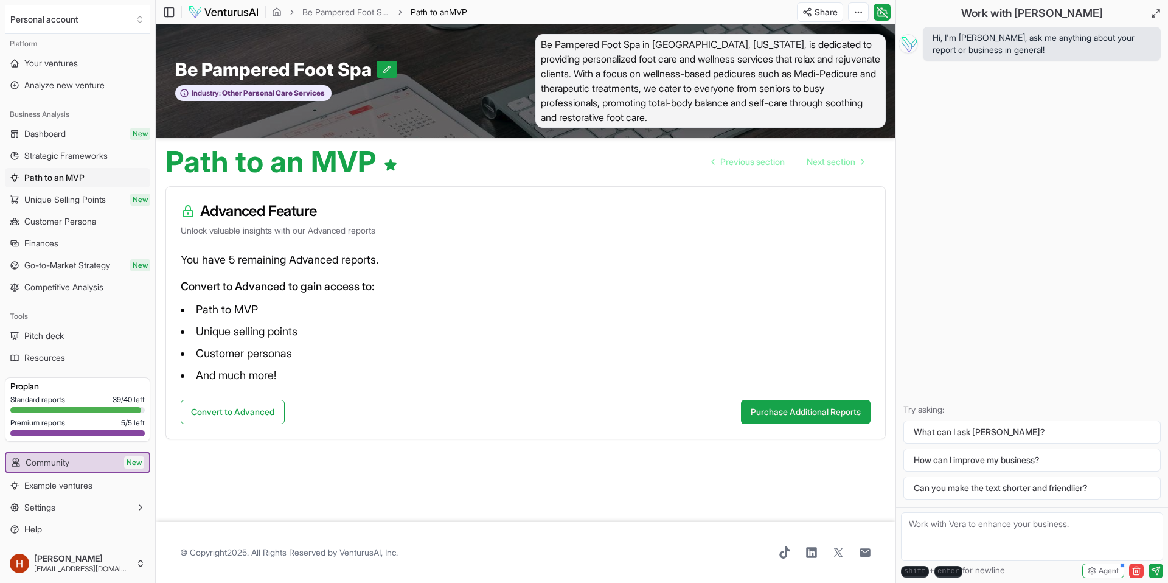
click at [228, 262] on p "You have 5 remaining Advanced reports." at bounding box center [526, 259] width 690 height 17
click at [217, 410] on button "Convert to Advanced" at bounding box center [233, 412] width 104 height 24
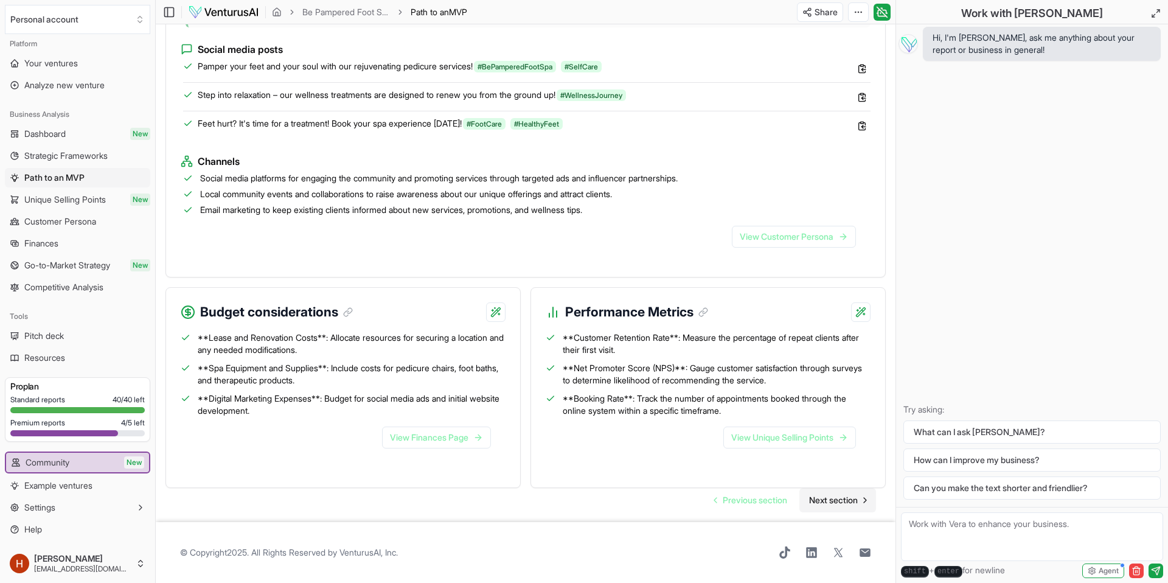
scroll to position [1106, 0]
click at [835, 503] on span "Next section" at bounding box center [833, 500] width 49 height 12
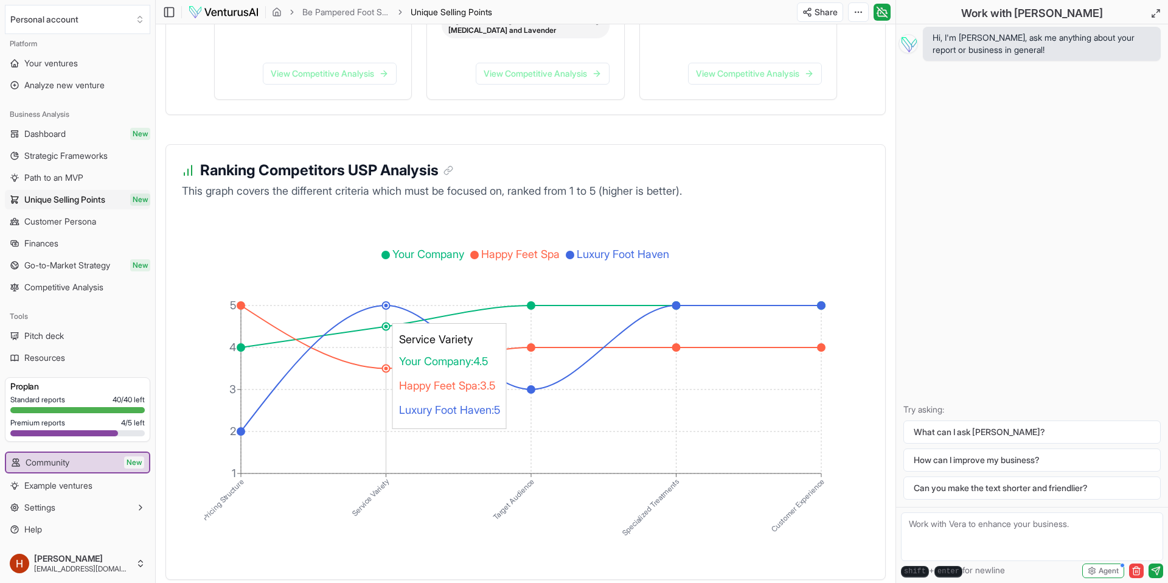
scroll to position [2132, 0]
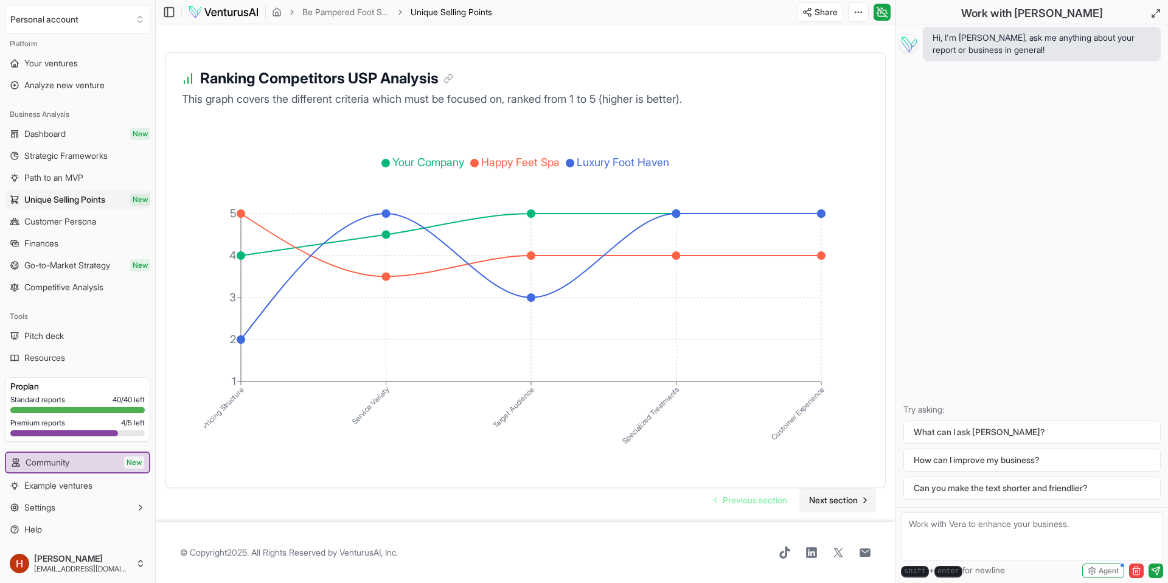
click at [824, 501] on span "Next section" at bounding box center [833, 500] width 49 height 12
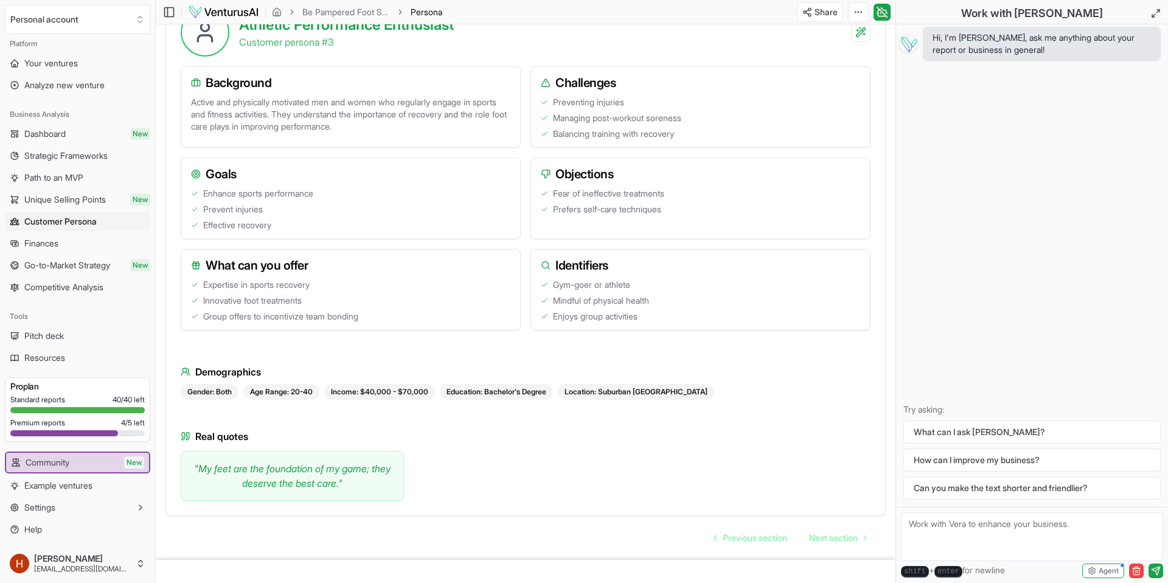
scroll to position [1471, 0]
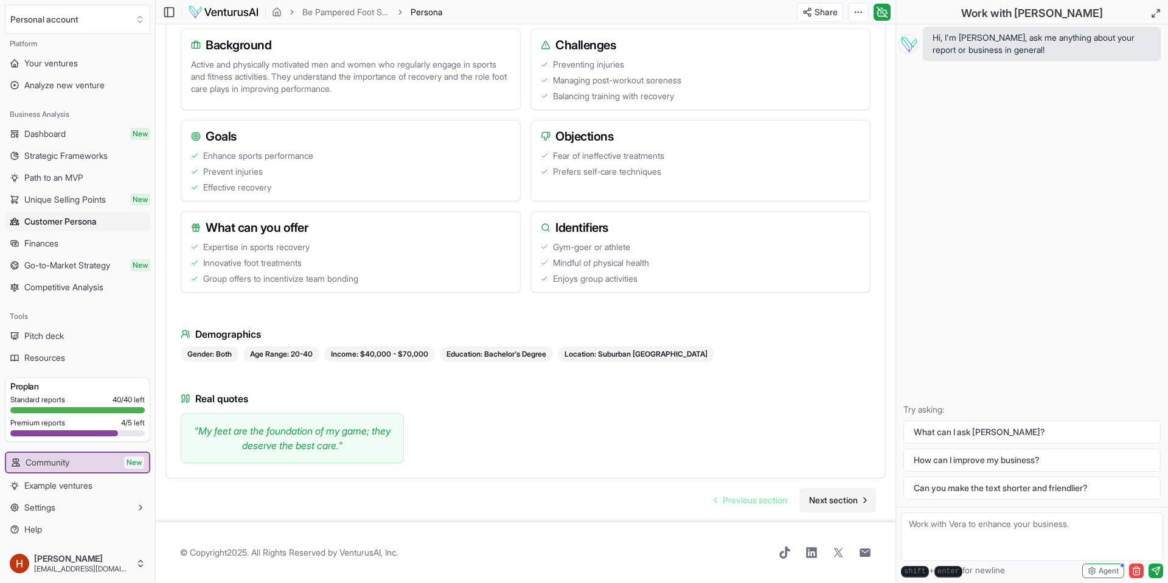
click at [823, 499] on span "Next section" at bounding box center [833, 500] width 49 height 12
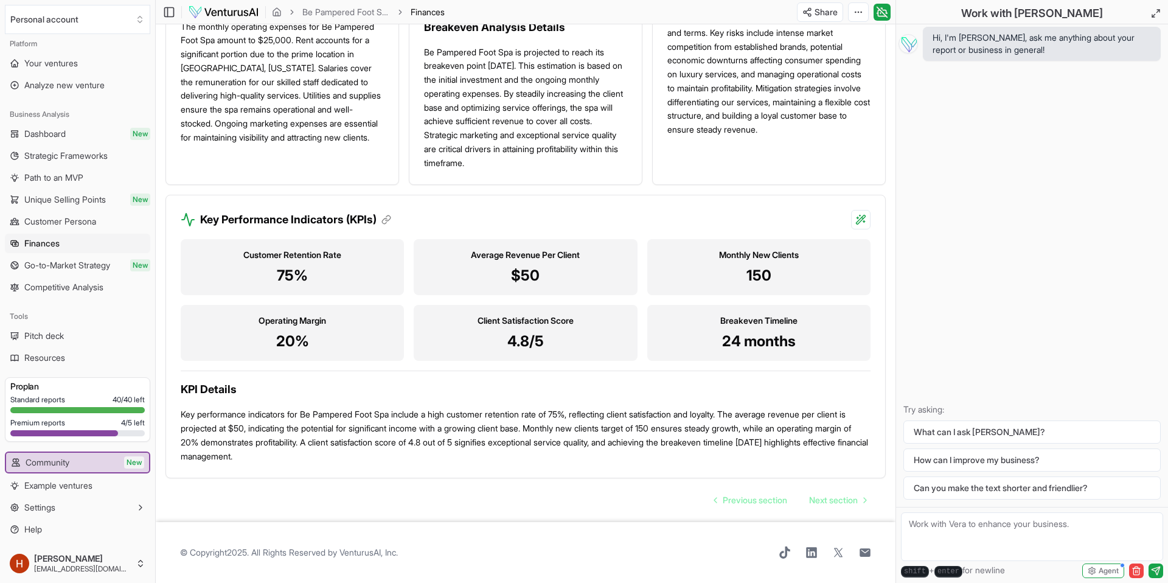
scroll to position [1034, 0]
click at [836, 500] on span "Next section" at bounding box center [833, 500] width 49 height 12
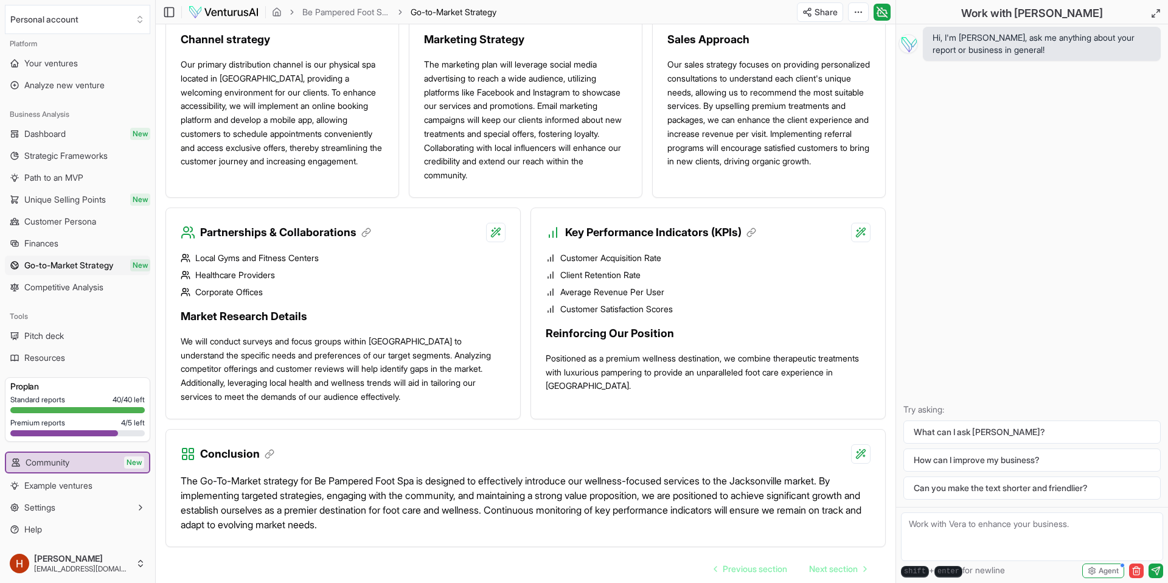
scroll to position [997, 0]
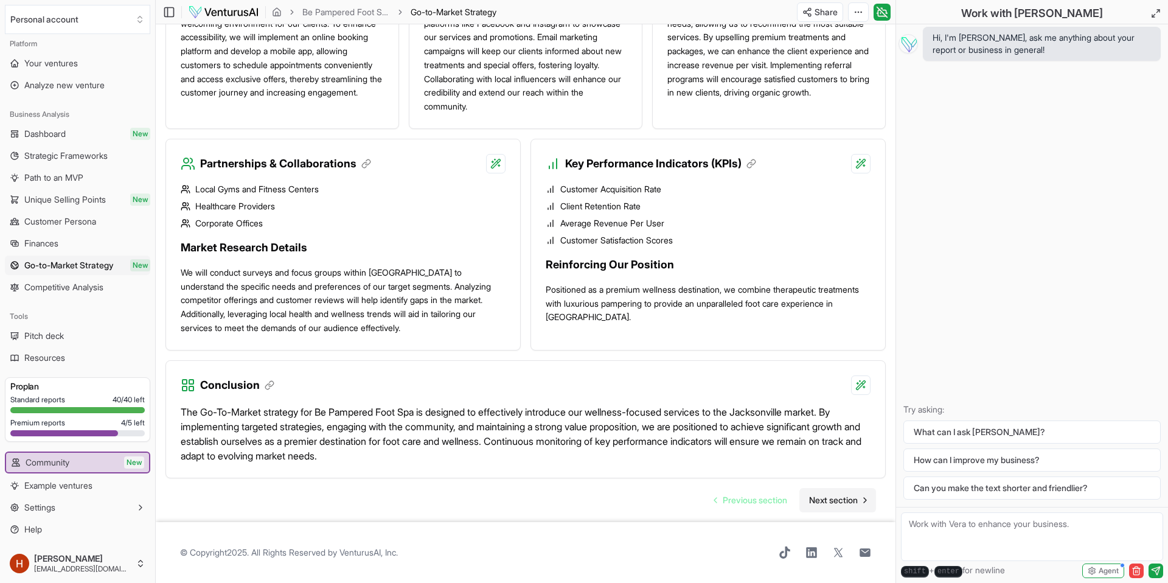
click at [823, 504] on span "Next section" at bounding box center [833, 500] width 49 height 12
